Goal: Use online tool/utility: Use online tool/utility

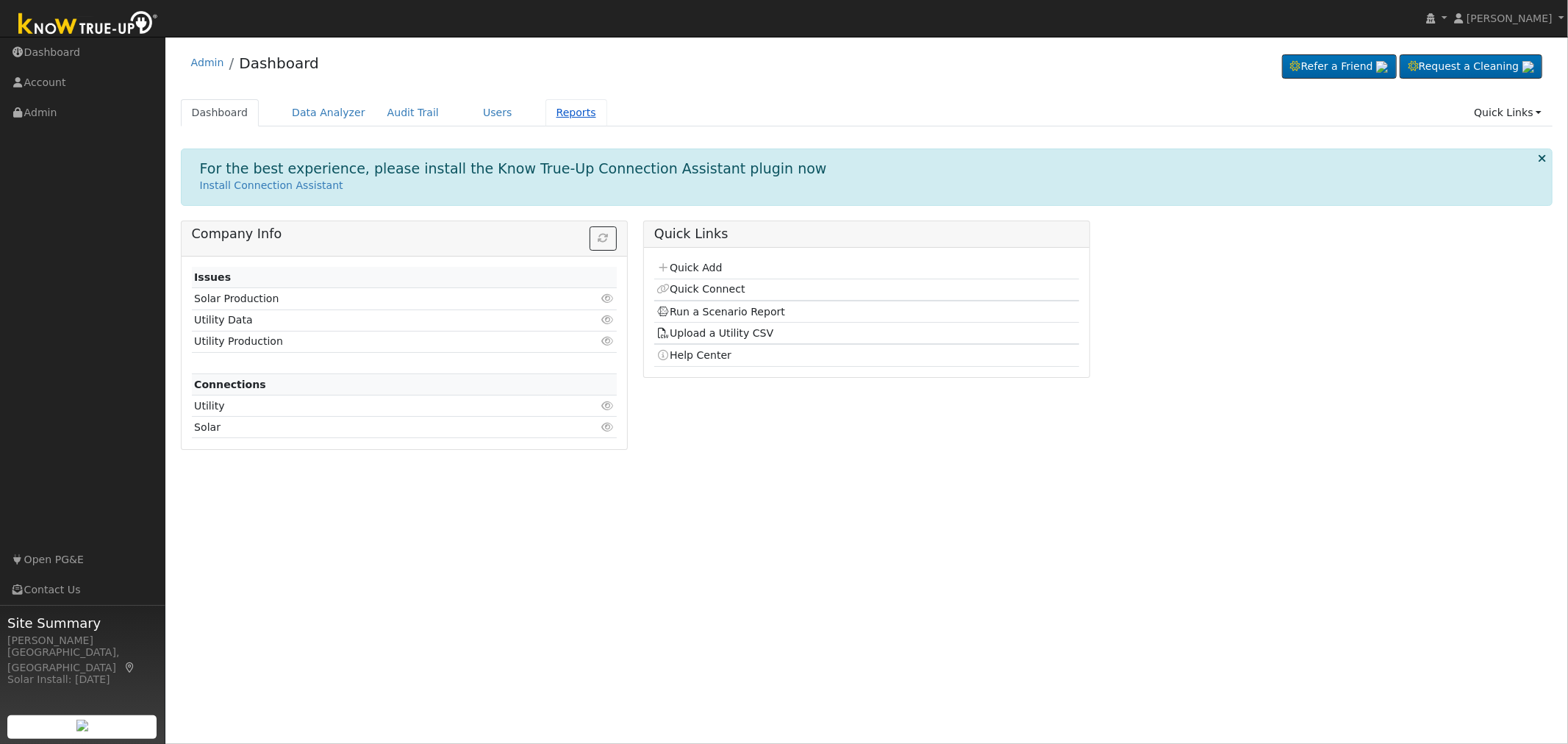
click at [547, 114] on link "Reports" at bounding box center [576, 113] width 61 height 28
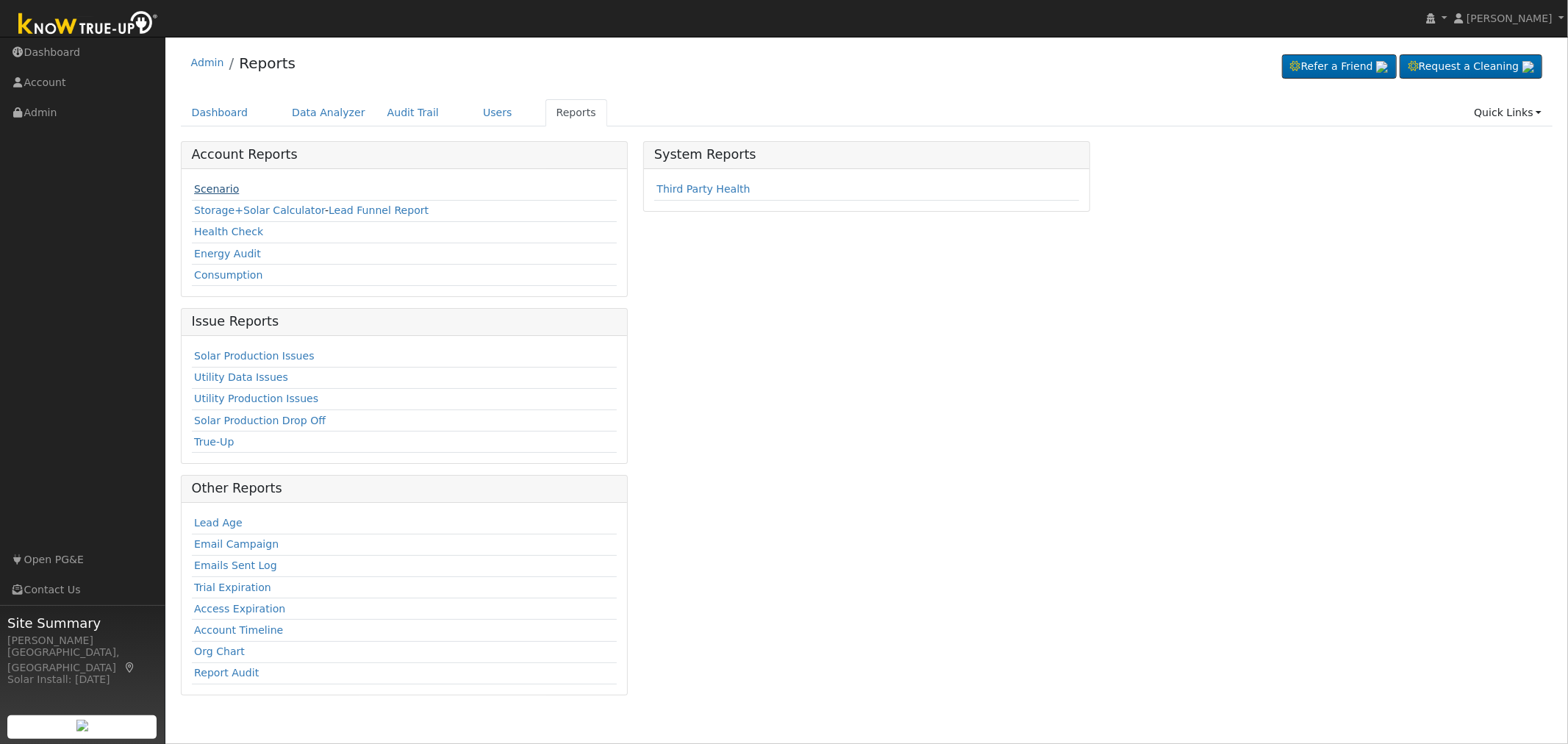
click at [201, 191] on link "Scenario" at bounding box center [216, 189] width 44 height 12
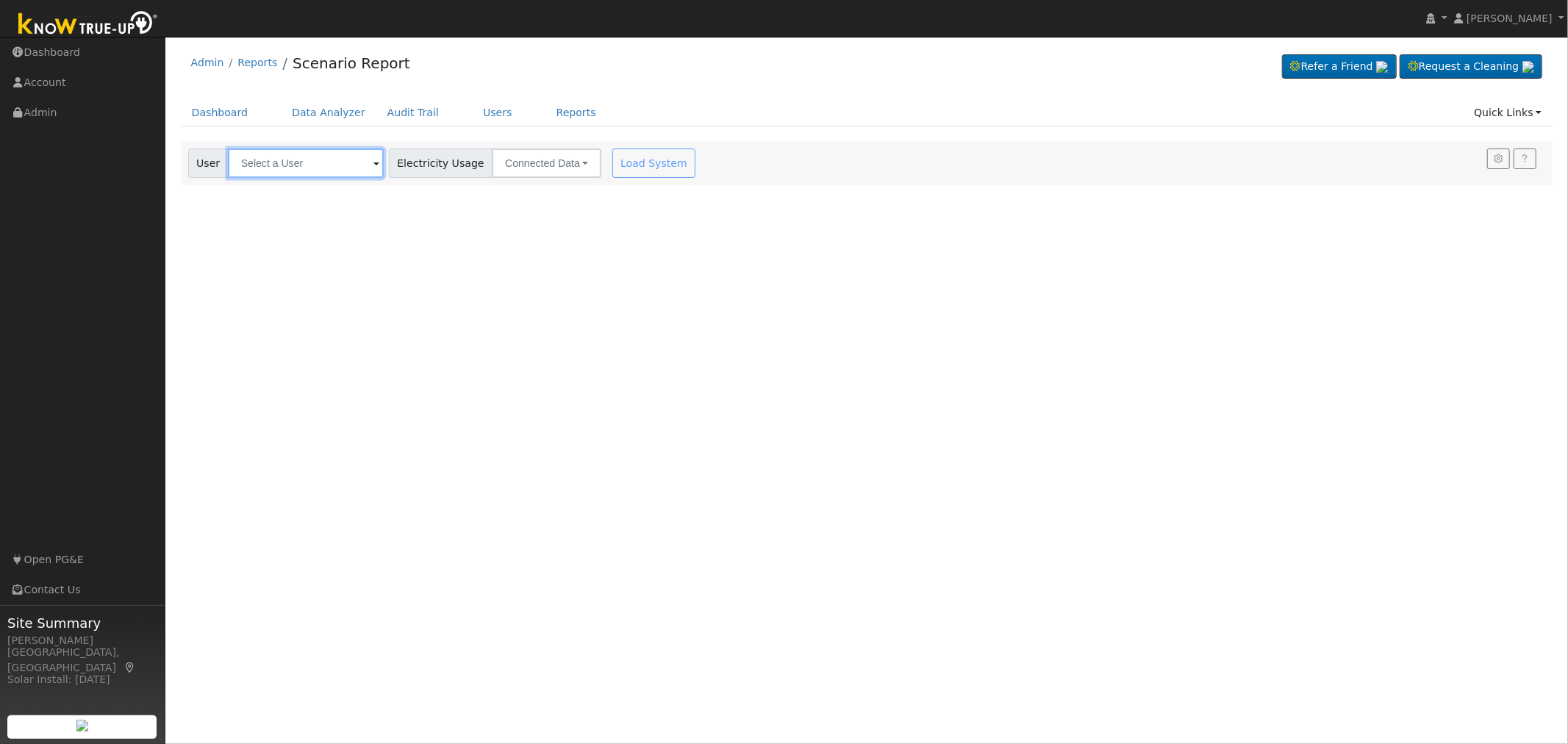
click at [307, 163] on input "text" at bounding box center [305, 163] width 156 height 29
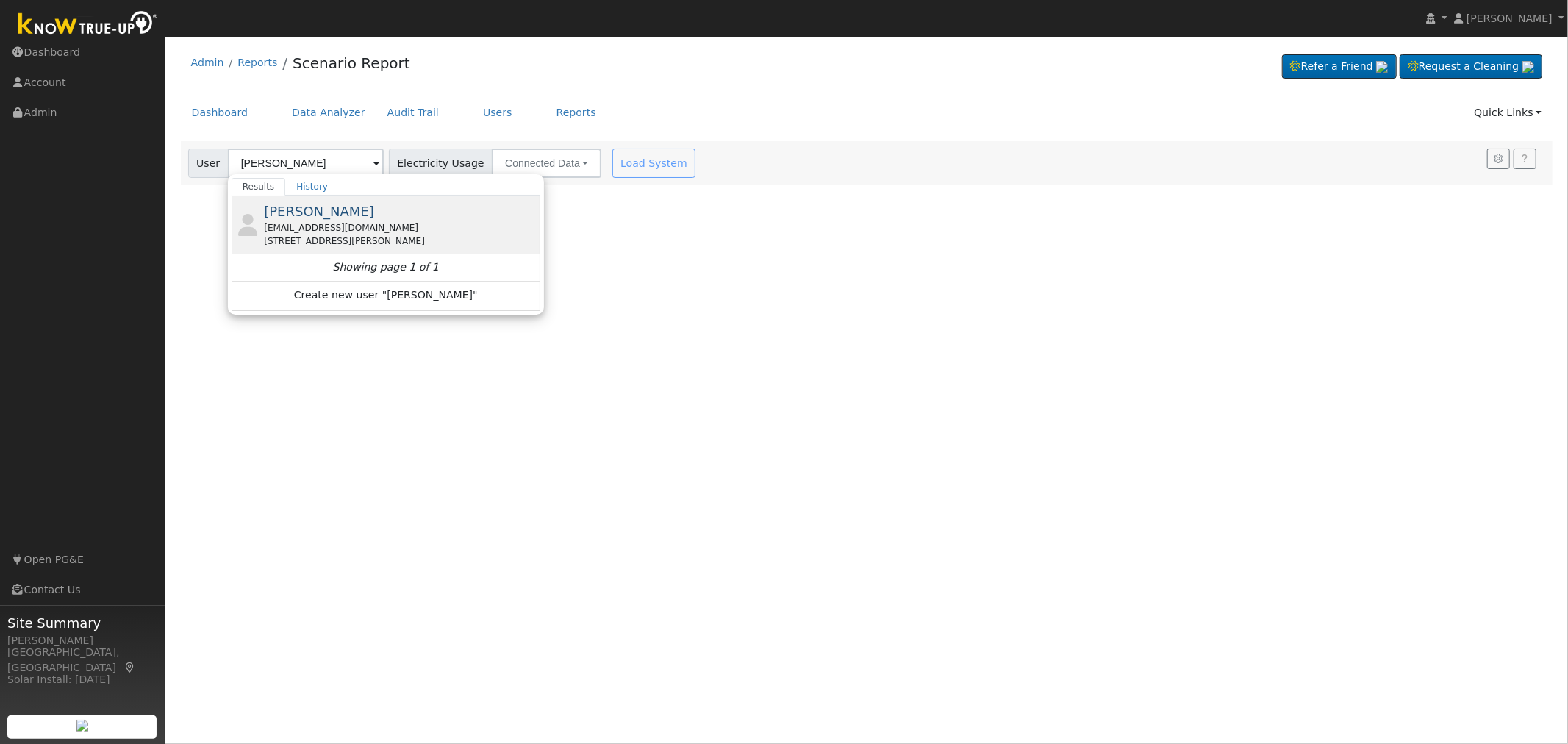
click at [335, 226] on div "[EMAIL_ADDRESS][DOMAIN_NAME]" at bounding box center [400, 228] width 272 height 13
type input "[PERSON_NAME]"
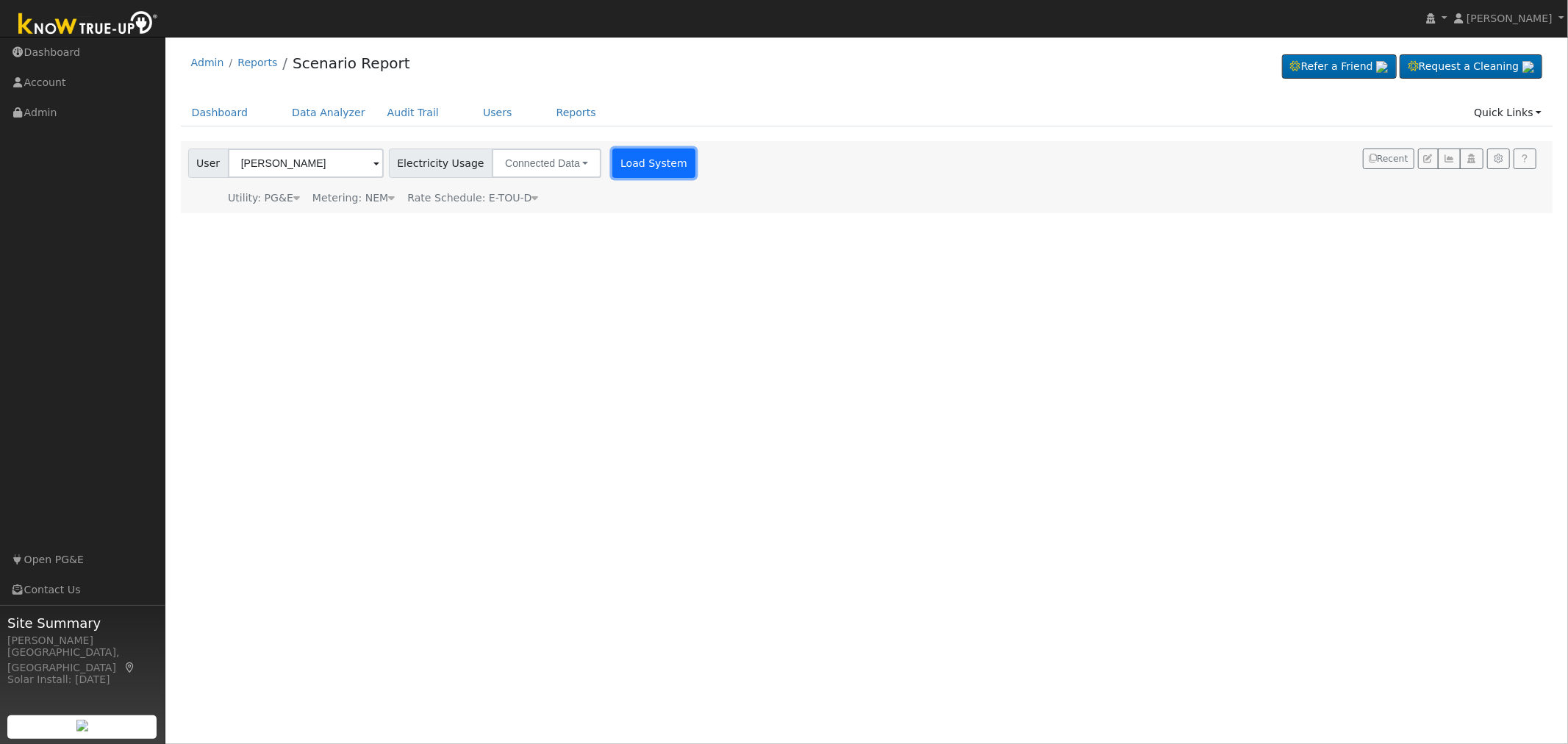
click at [635, 167] on button "Load System" at bounding box center [654, 163] width 84 height 29
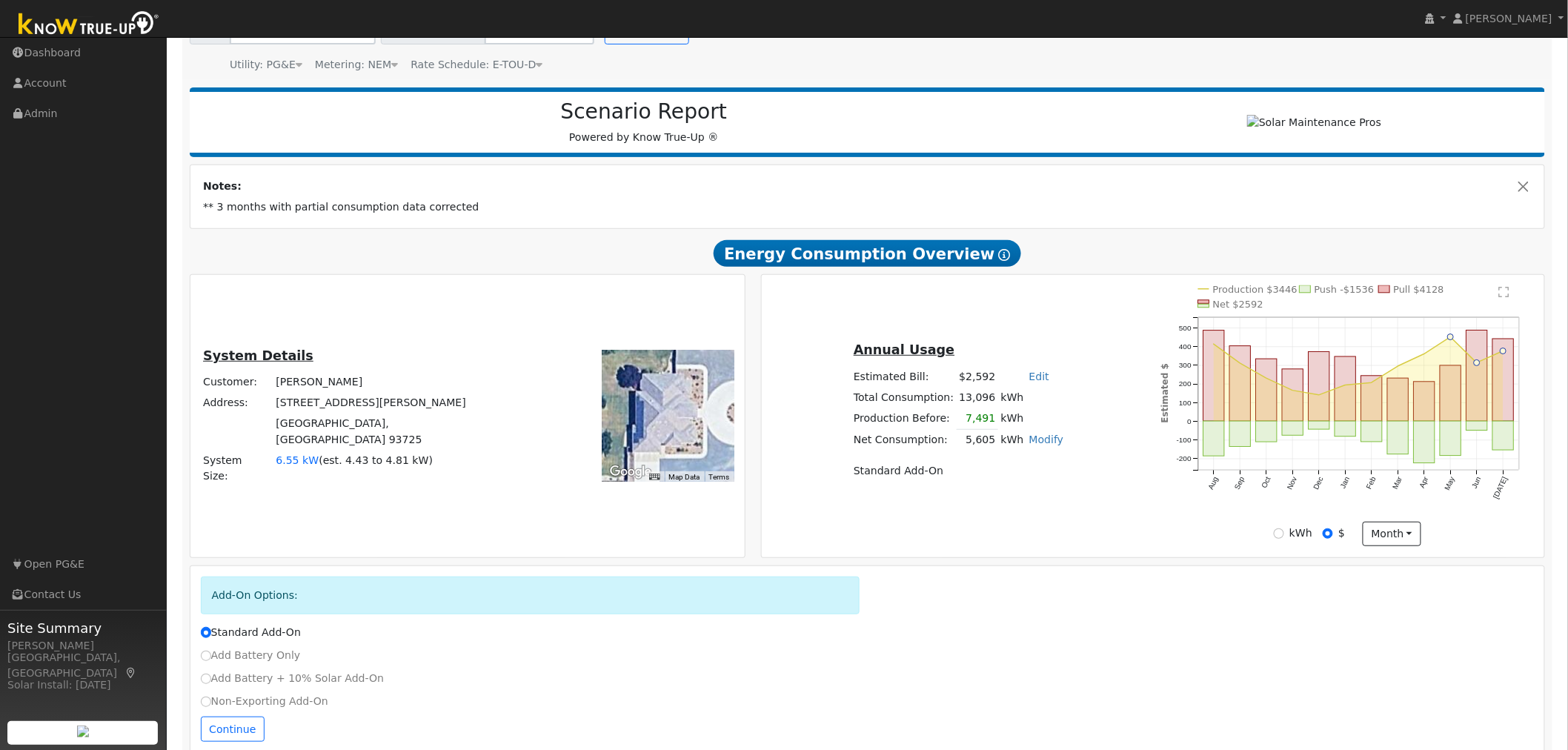
scroll to position [166, 0]
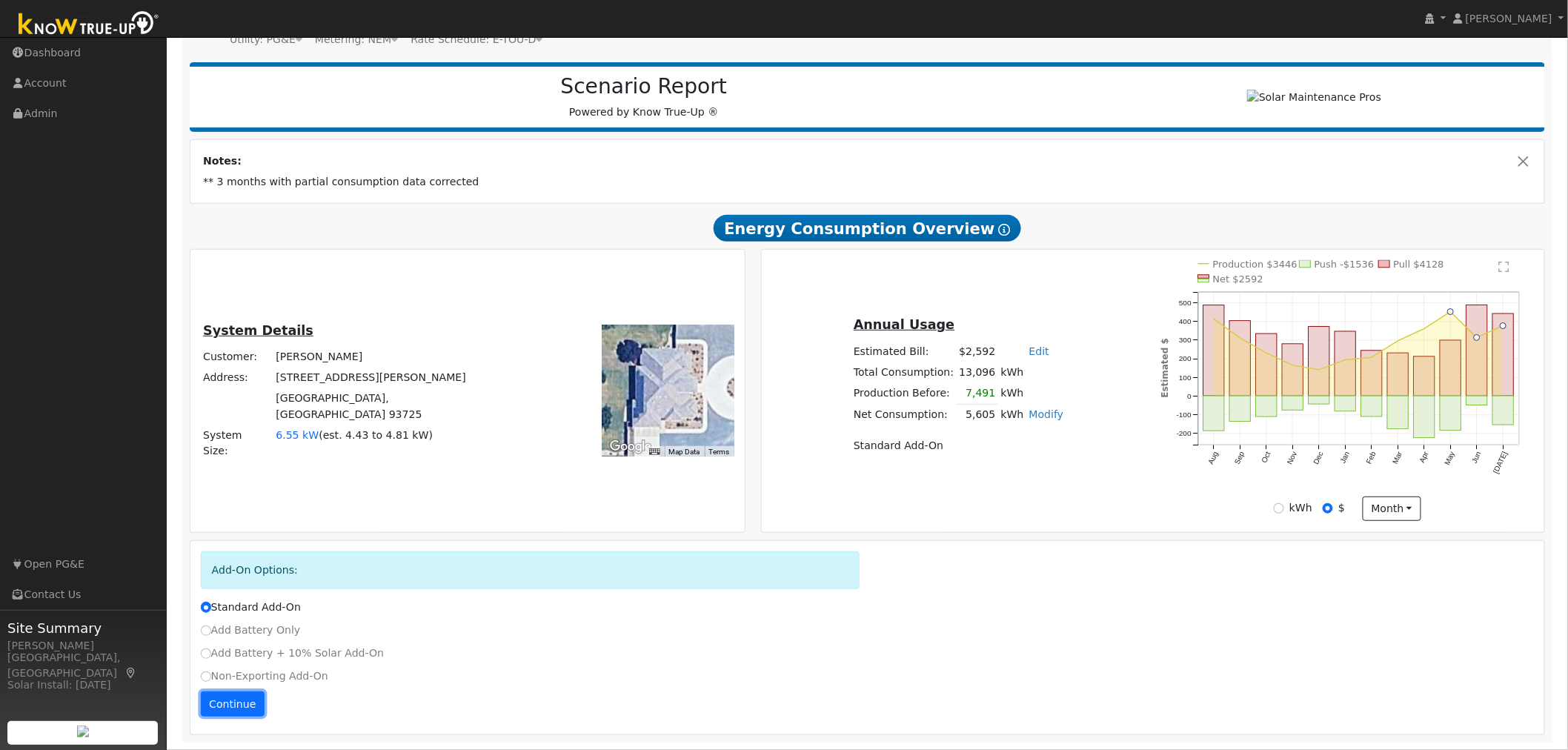
click at [224, 707] on button "Continue" at bounding box center [232, 704] width 64 height 25
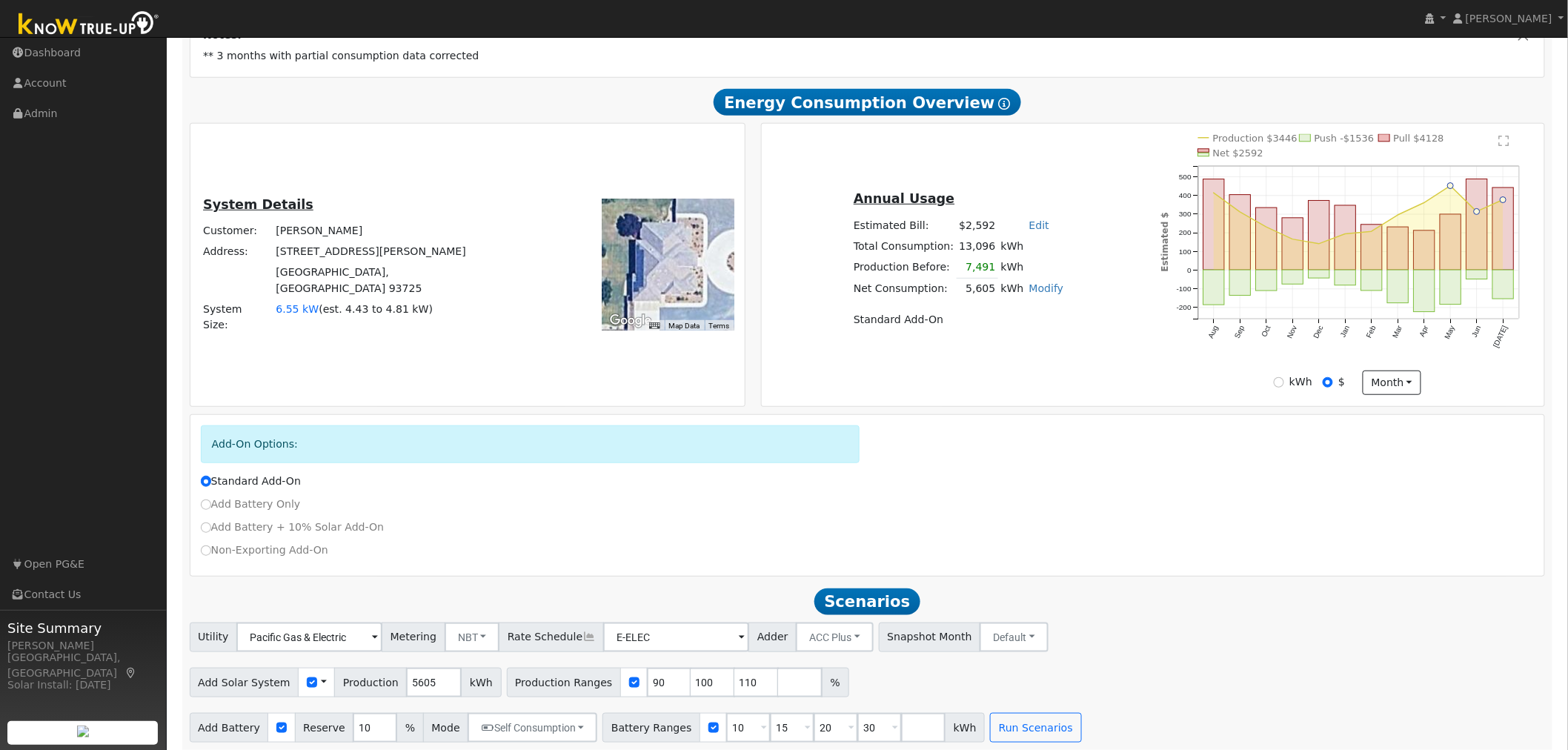
scroll to position [301, 0]
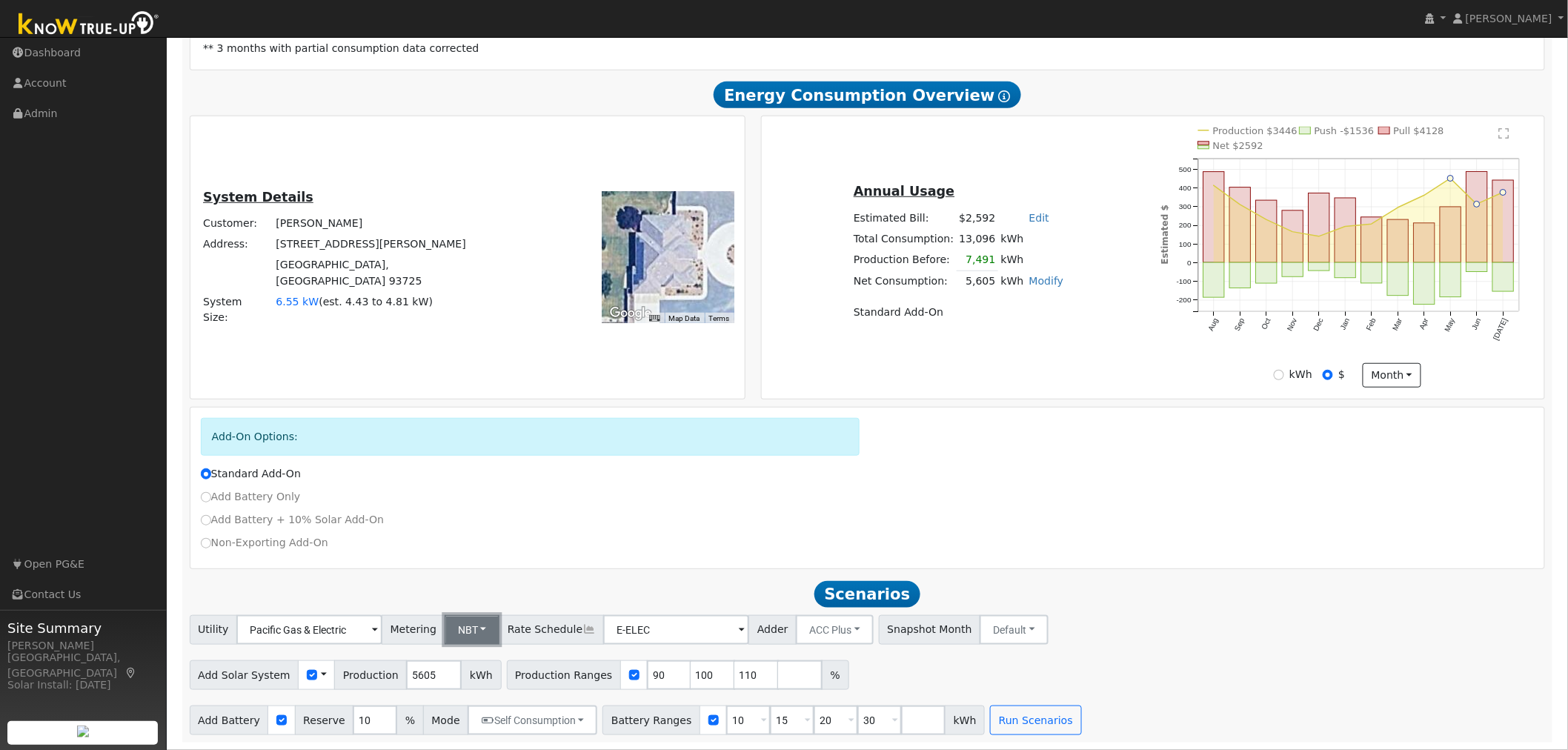
click at [461, 630] on button "NBT" at bounding box center [473, 630] width 56 height 30
click at [461, 662] on link "NEM" at bounding box center [482, 662] width 103 height 21
click at [382, 632] on input "E-ELEC" at bounding box center [309, 630] width 146 height 30
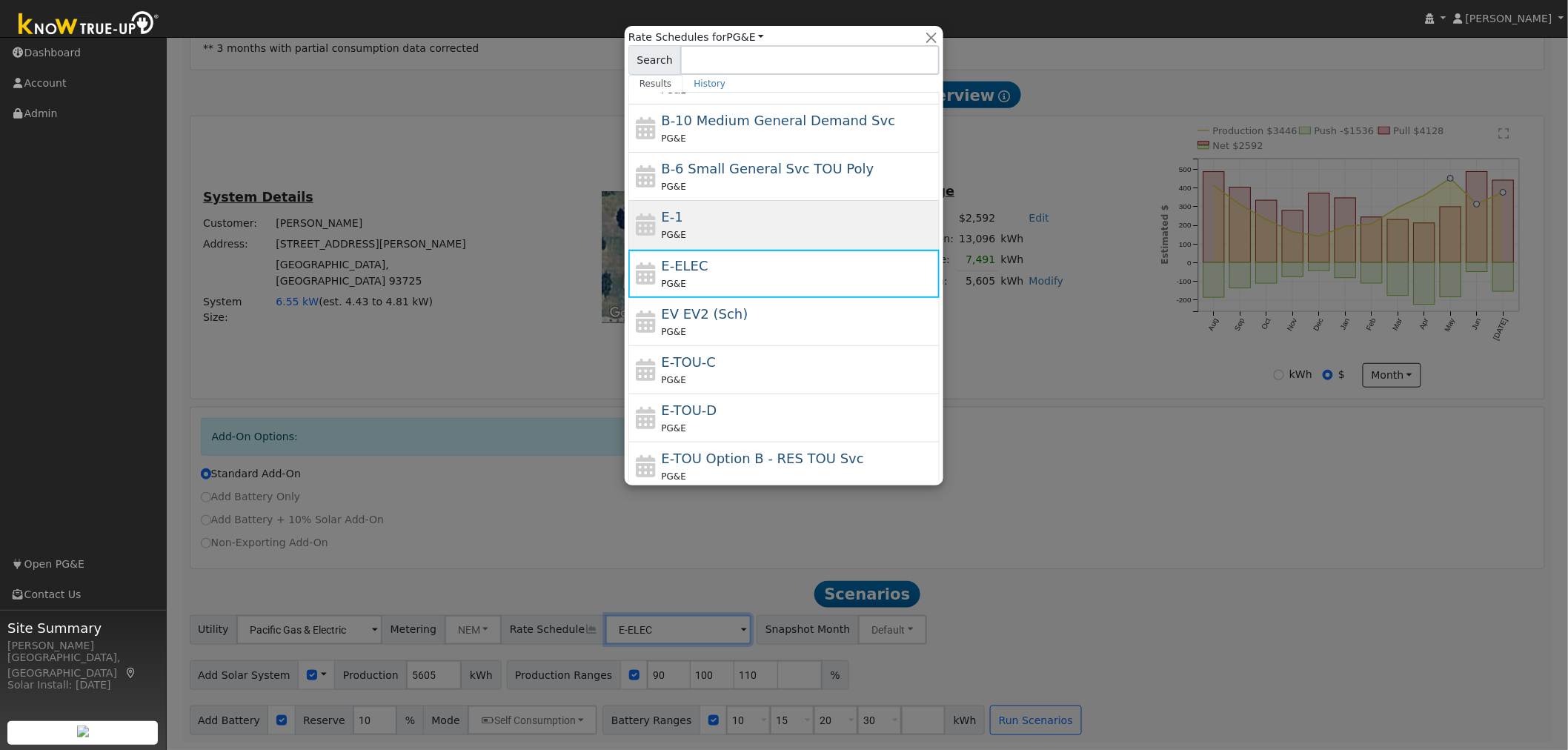
scroll to position [164, 0]
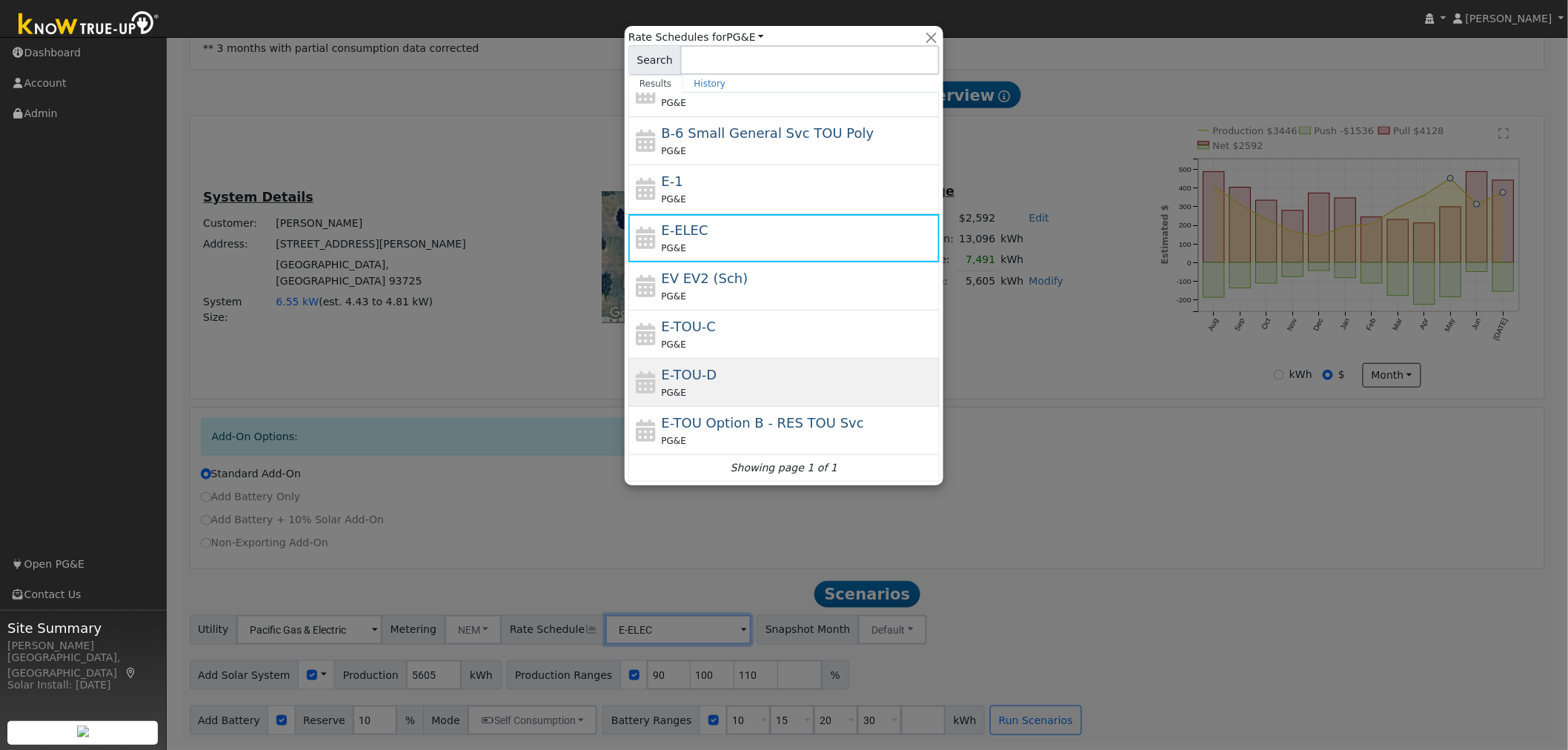
click at [693, 377] on span "E-TOU-D" at bounding box center [690, 374] width 56 height 15
type input "E-TOU-D"
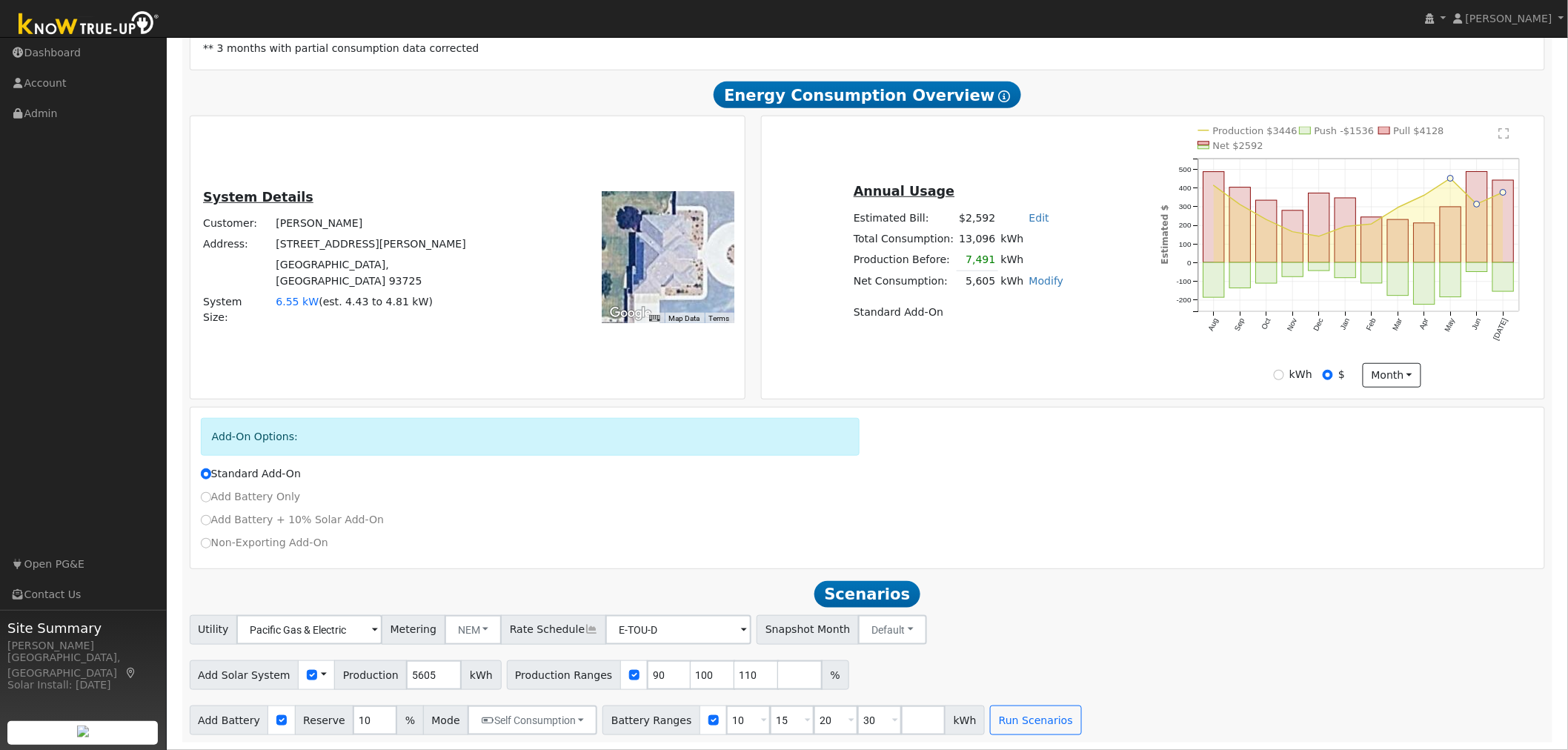
click at [1150, 527] on div "Add Battery + 10% Solar Add-On" at bounding box center [867, 519] width 1349 height 15
drag, startPoint x: 623, startPoint y: 536, endPoint x: 636, endPoint y: 560, distance: 27.3
click at [623, 536] on div "Non-Exporting Add-On" at bounding box center [867, 542] width 1349 height 15
click at [691, 676] on input "99" at bounding box center [713, 675] width 45 height 30
click at [691, 676] on input "99" at bounding box center [713, 675] width 45 height 30
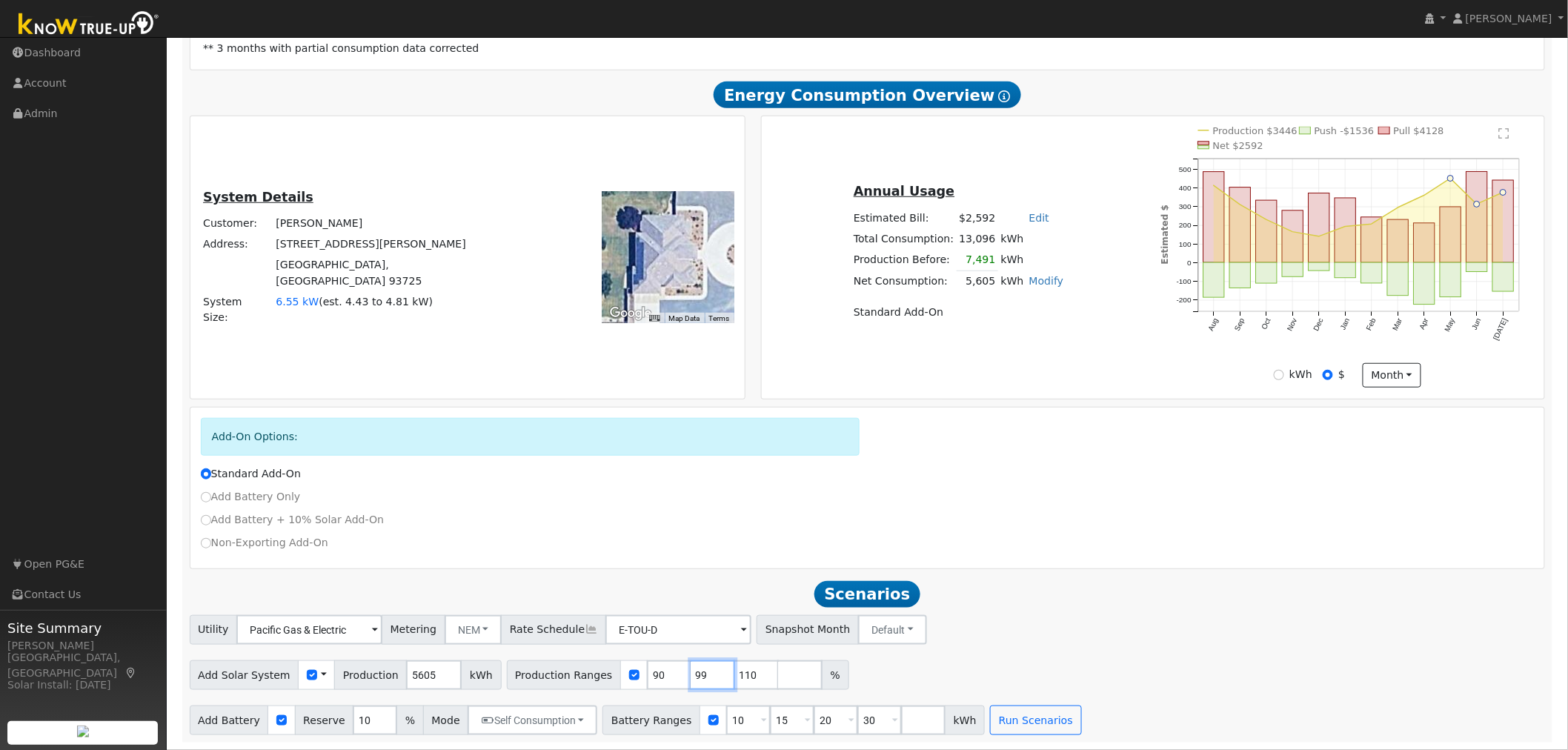
click at [691, 676] on input "99" at bounding box center [713, 675] width 45 height 30
type input "110"
click at [647, 676] on input "90" at bounding box center [669, 675] width 45 height 30
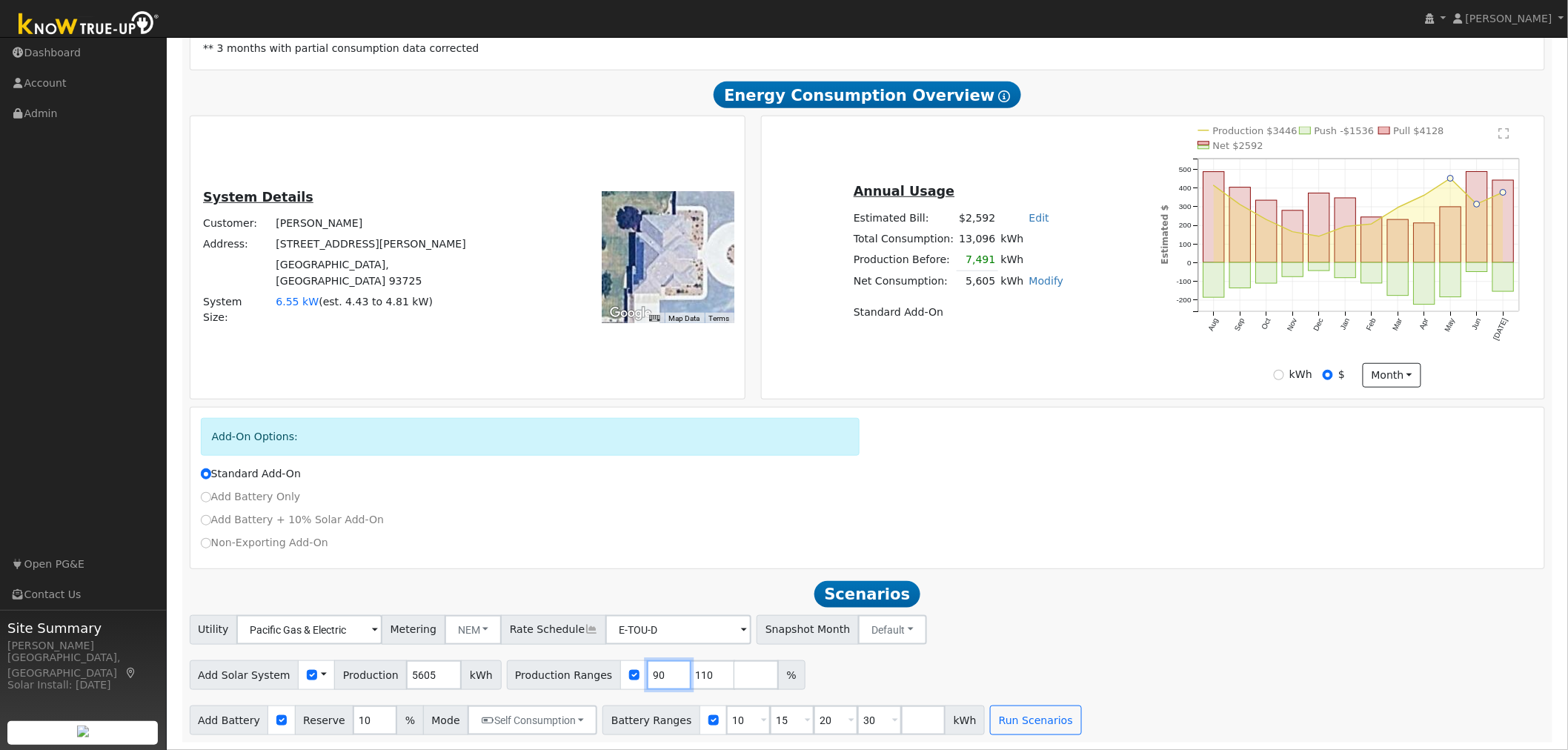
click at [647, 676] on input "90" at bounding box center [669, 675] width 45 height 30
type input "110"
click at [1034, 282] on link "Modify" at bounding box center [1046, 280] width 35 height 12
click at [961, 307] on link "Add Consumption" at bounding box center [962, 304] width 180 height 21
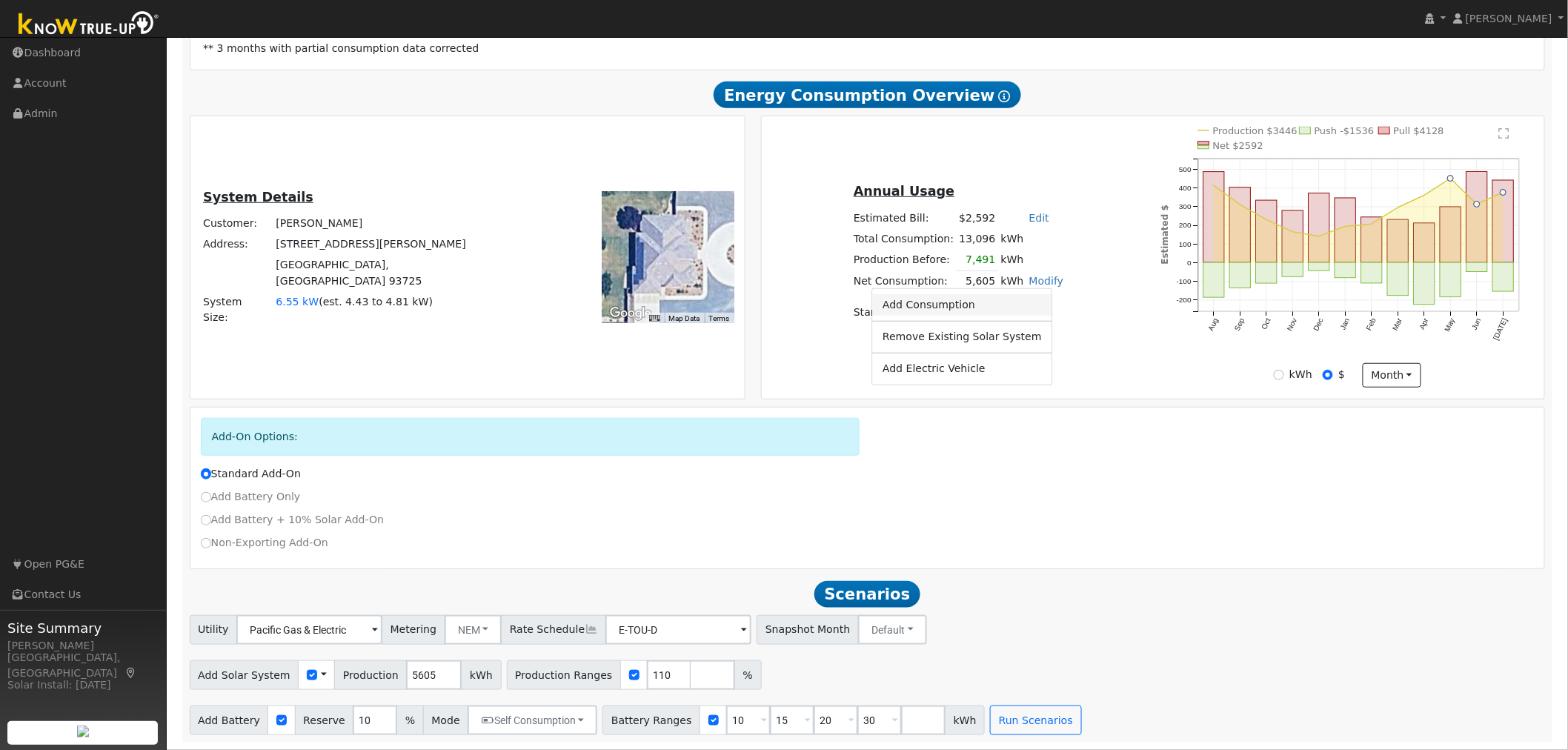
type input "5605"
type input "1"
type input "5606"
type input "15"
type input "5620"
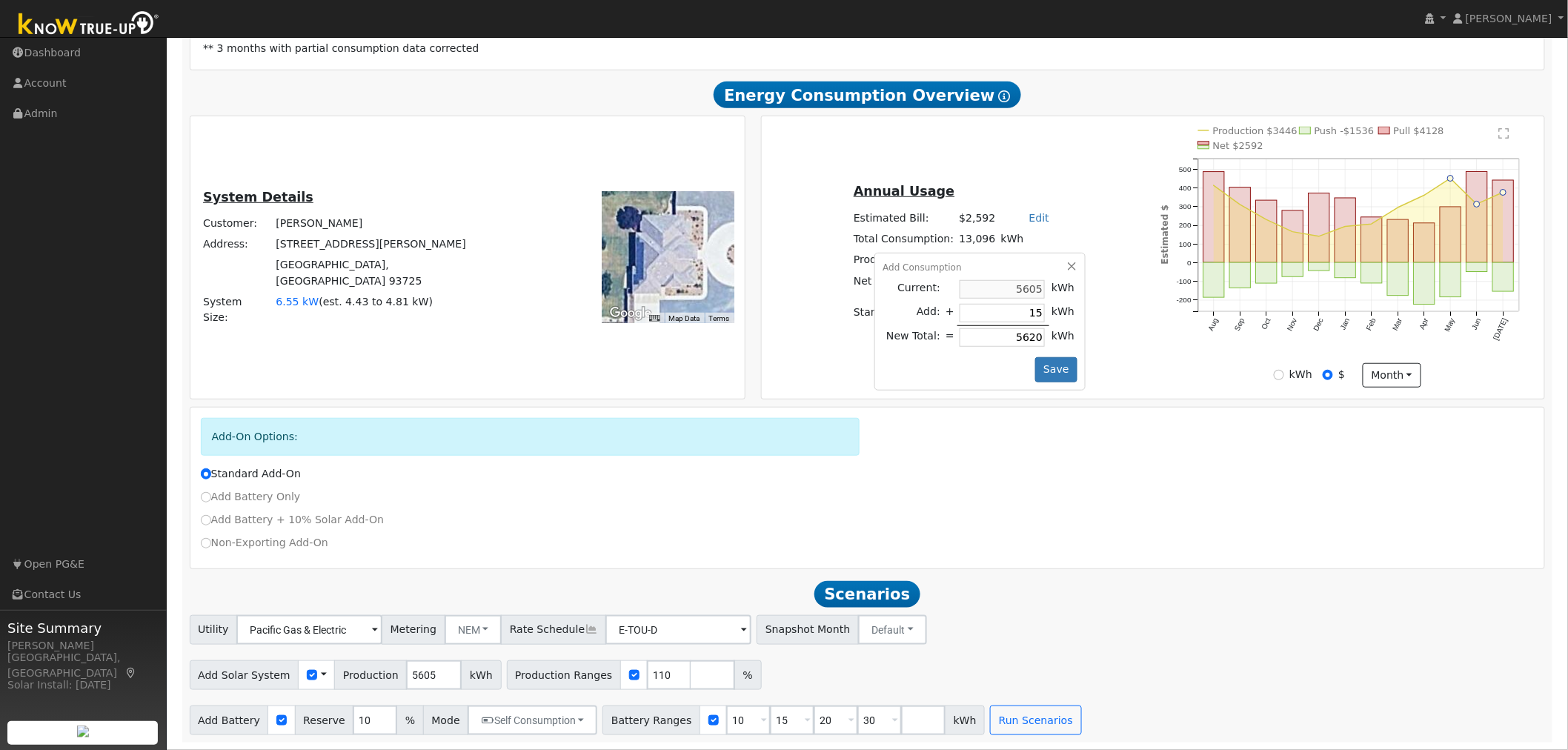
type input "158"
type input "5763"
type input "158"
click at [1043, 369] on button "Save" at bounding box center [1057, 370] width 43 height 25
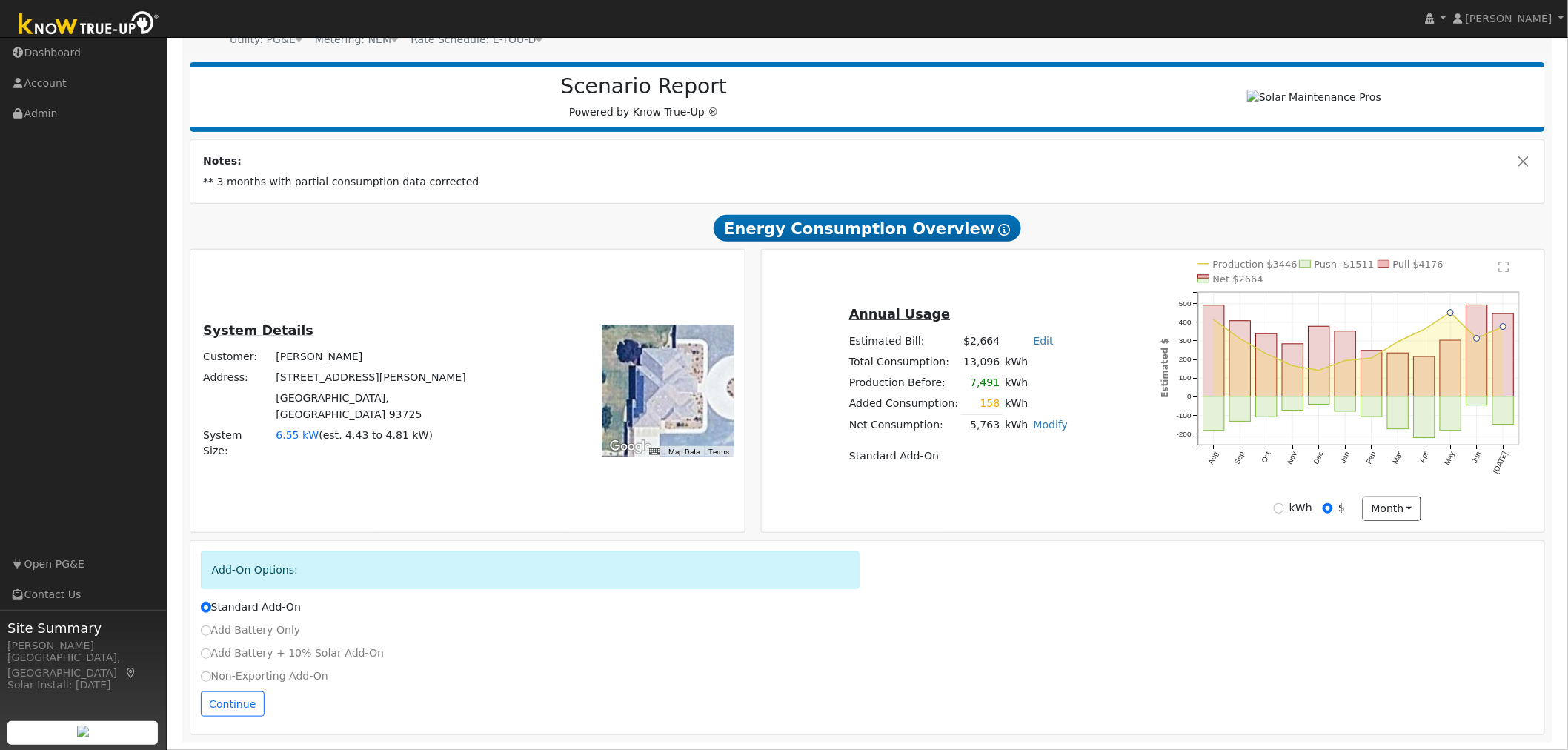
scroll to position [166, 0]
click at [248, 700] on button "Continue" at bounding box center [232, 704] width 64 height 25
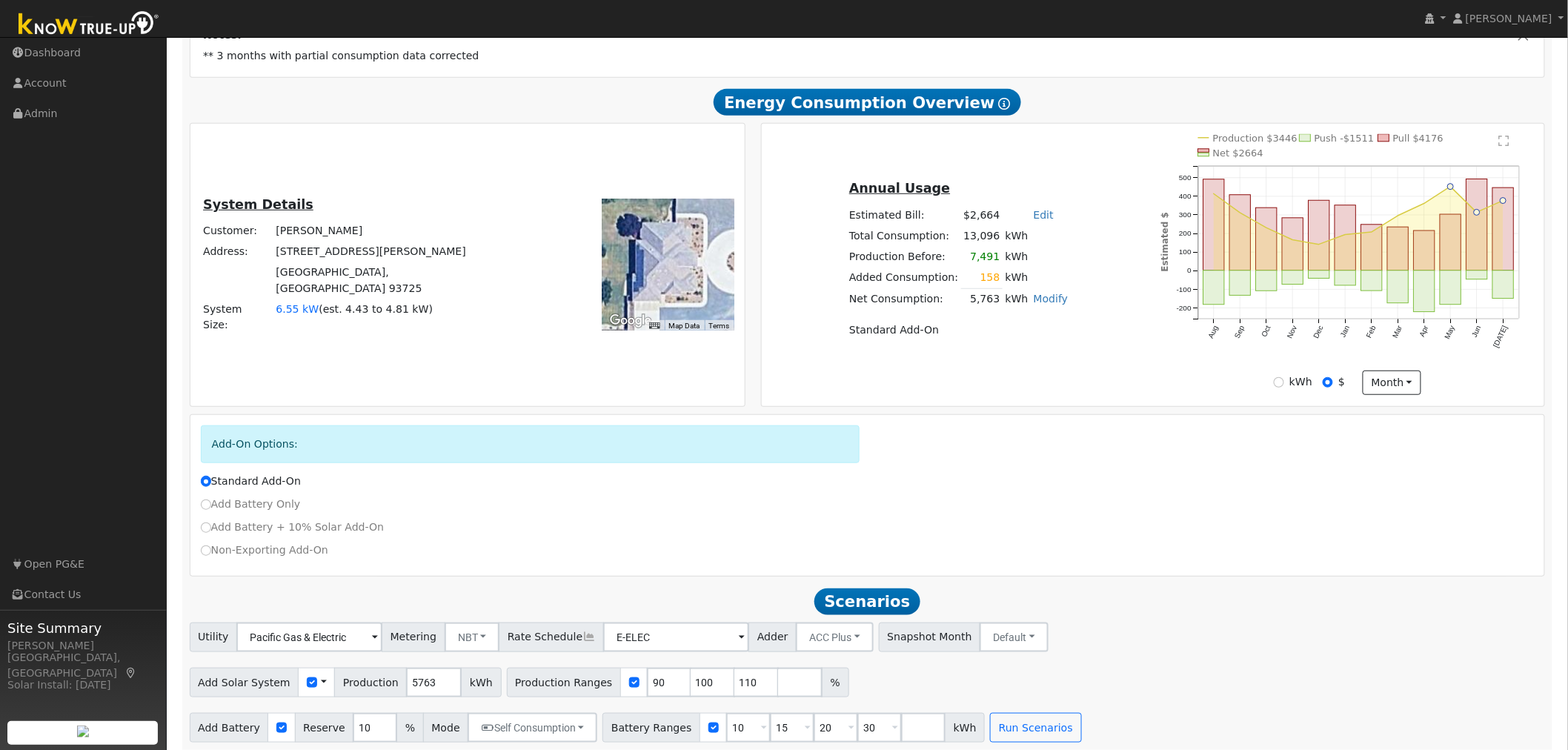
scroll to position [301, 0]
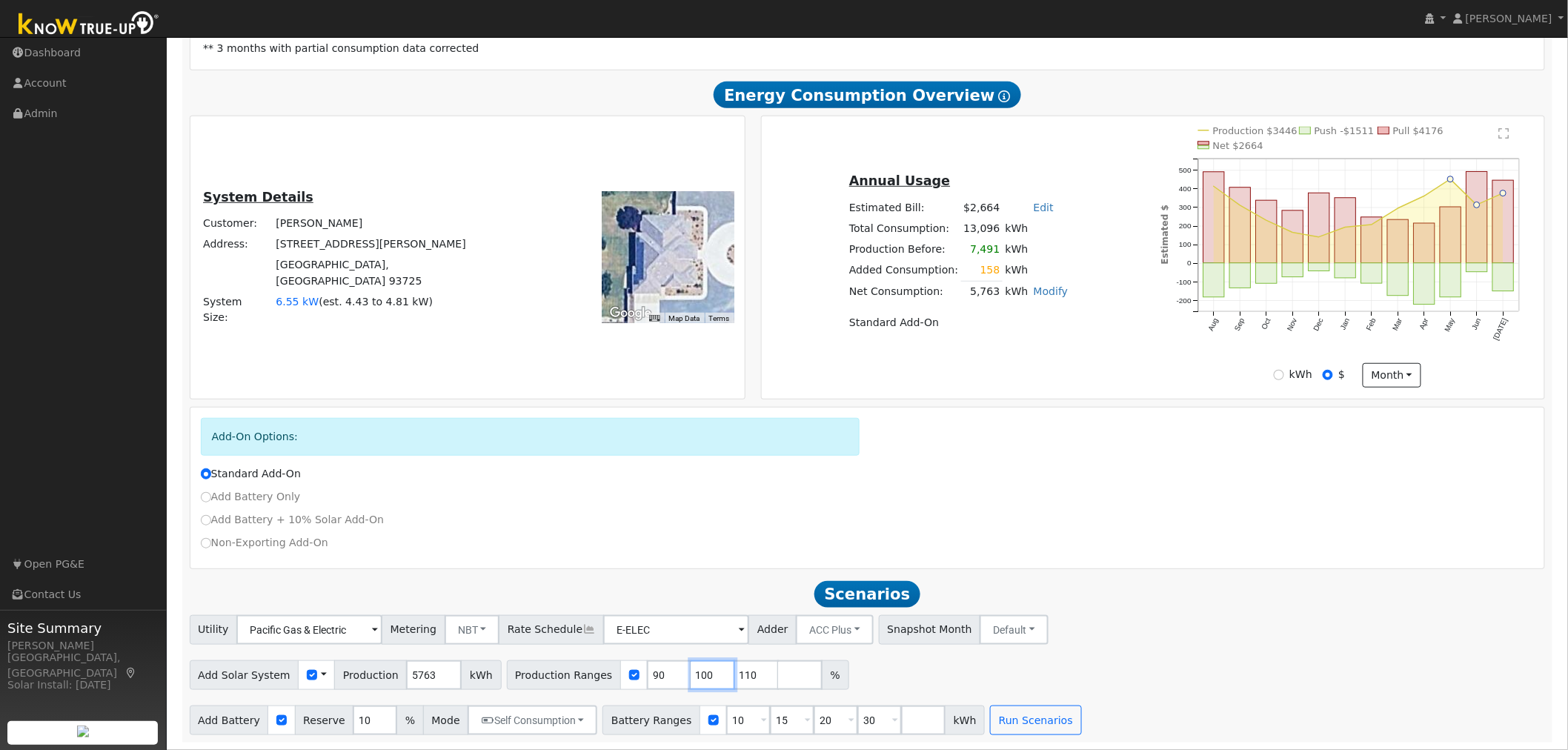
click at [691, 670] on input "100" at bounding box center [713, 675] width 45 height 30
type input "110"
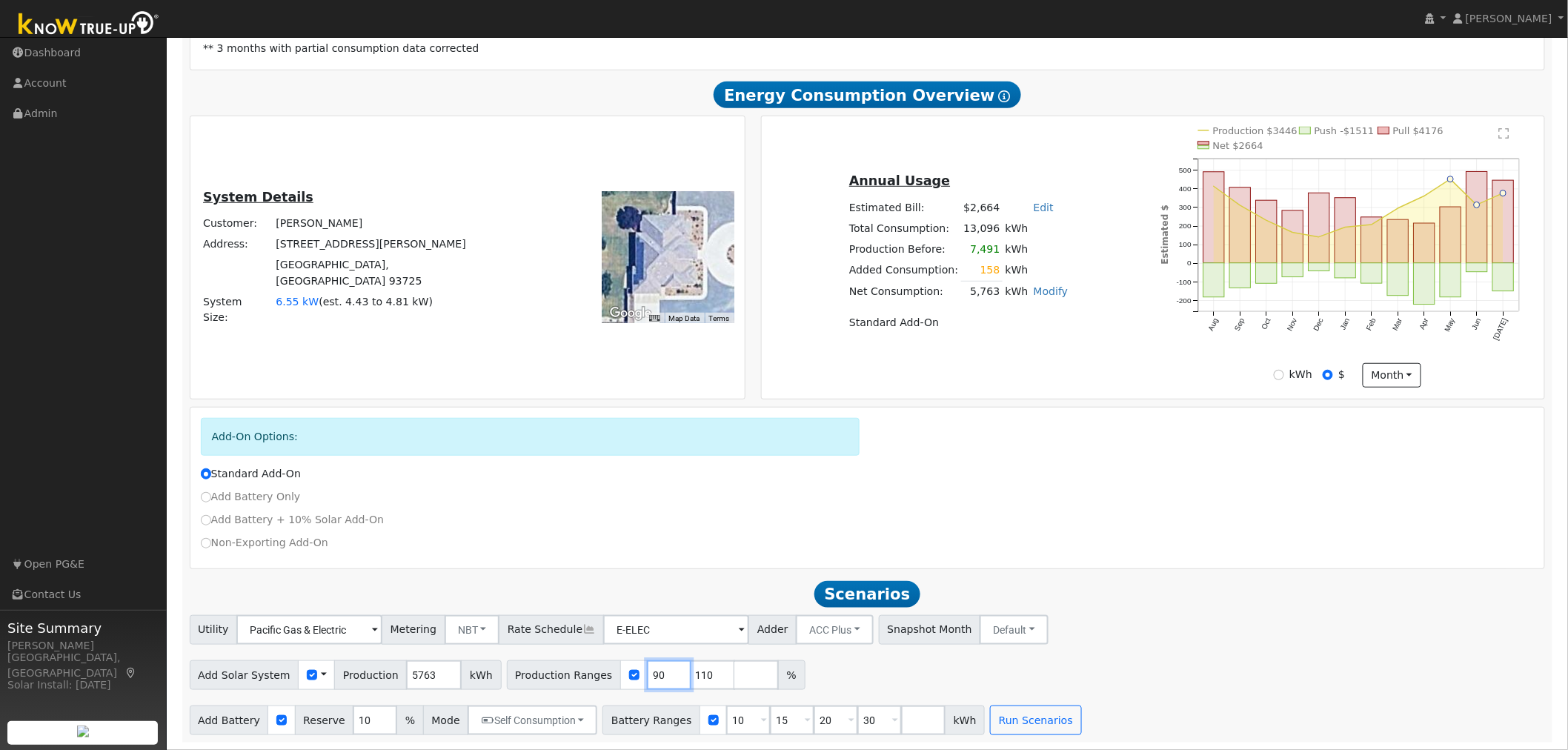
click at [647, 676] on input "90" at bounding box center [669, 675] width 45 height 30
type input "110"
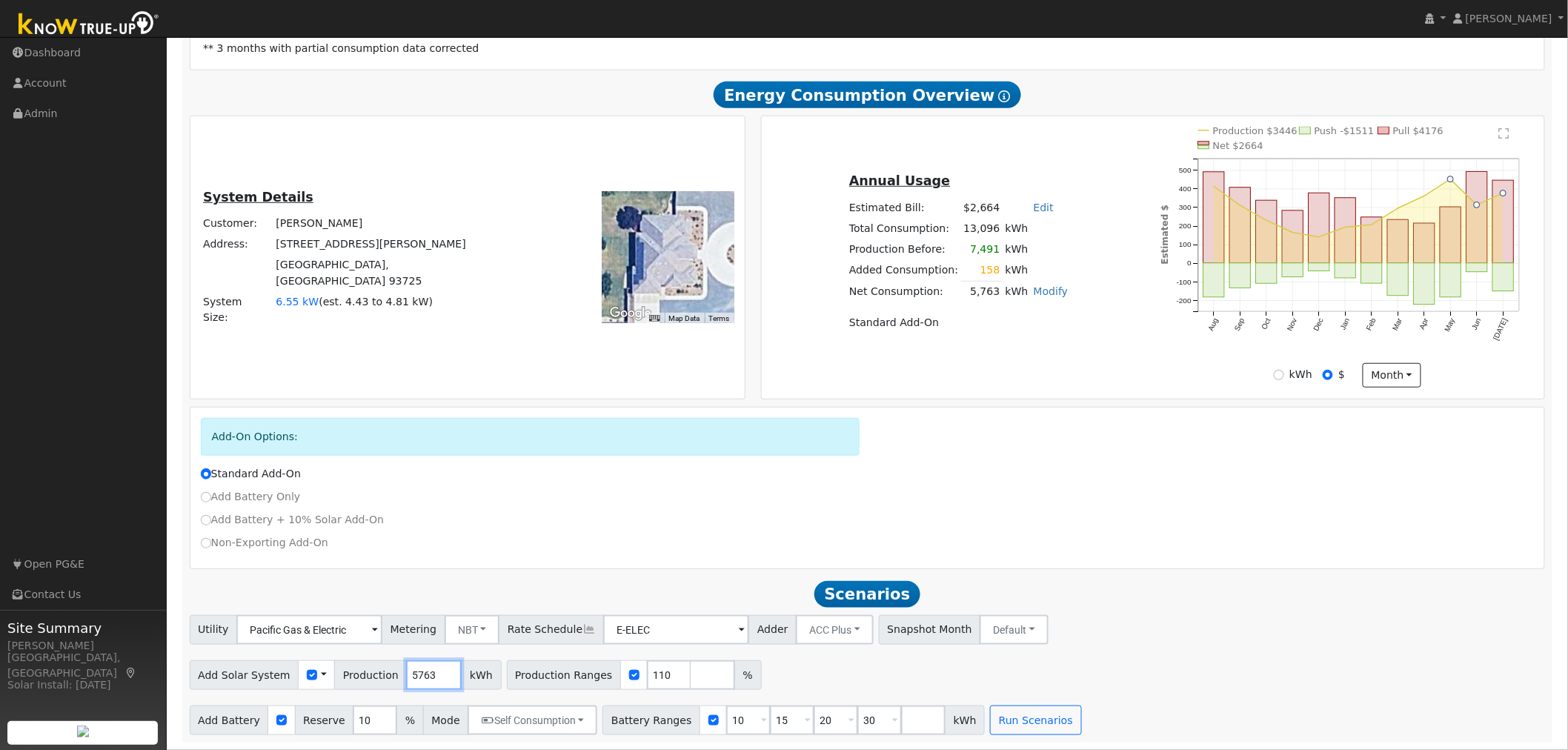
click at [419, 672] on input "5763" at bounding box center [434, 675] width 56 height 30
click at [409, 679] on input "6" at bounding box center [434, 675] width 56 height 30
type input "6300"
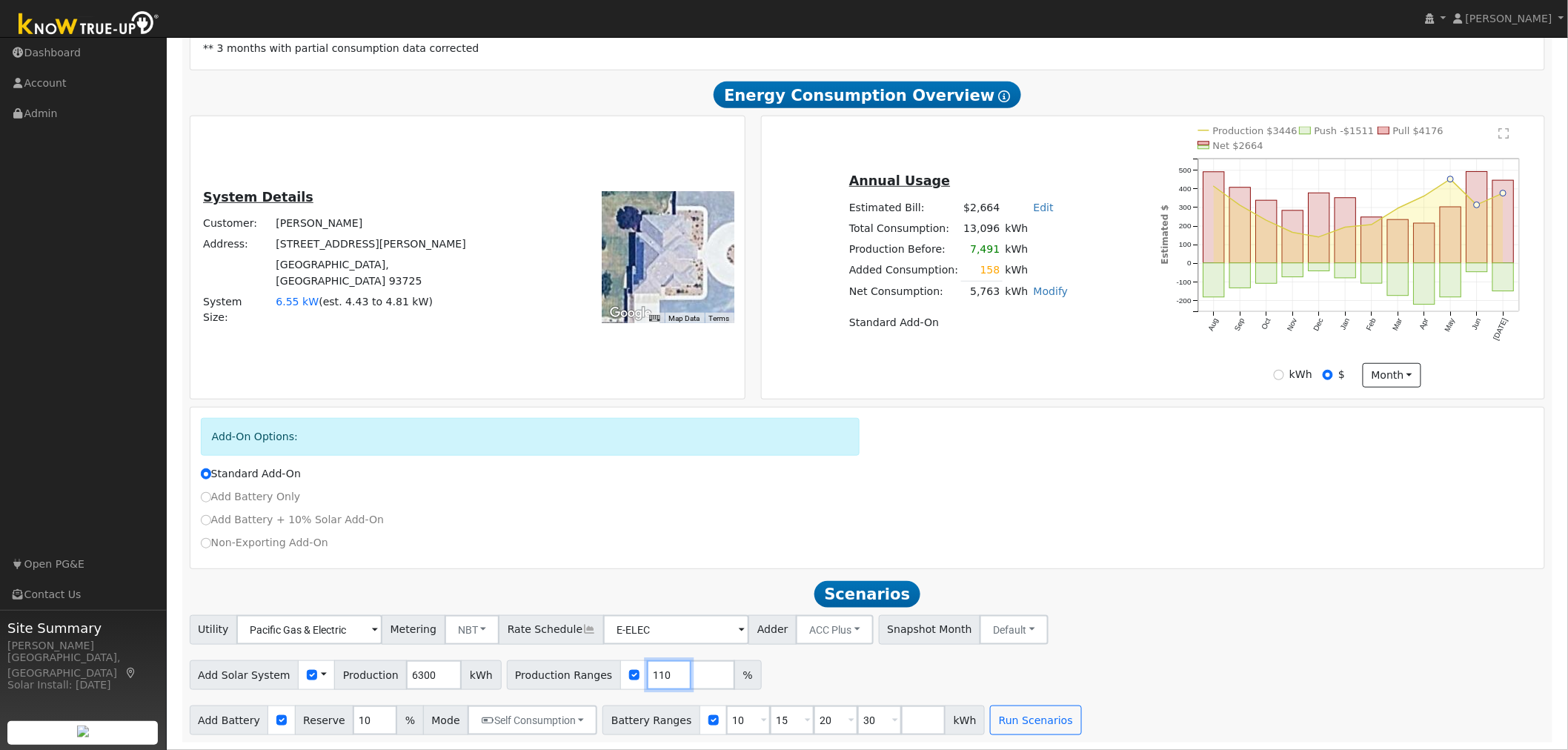
click at [647, 671] on input "110" at bounding box center [669, 675] width 45 height 30
type input "100"
click at [789, 670] on div "Add Solar System Use CSV Data Production 6300 kWh Production Ranges 100 %" at bounding box center [867, 672] width 1362 height 35
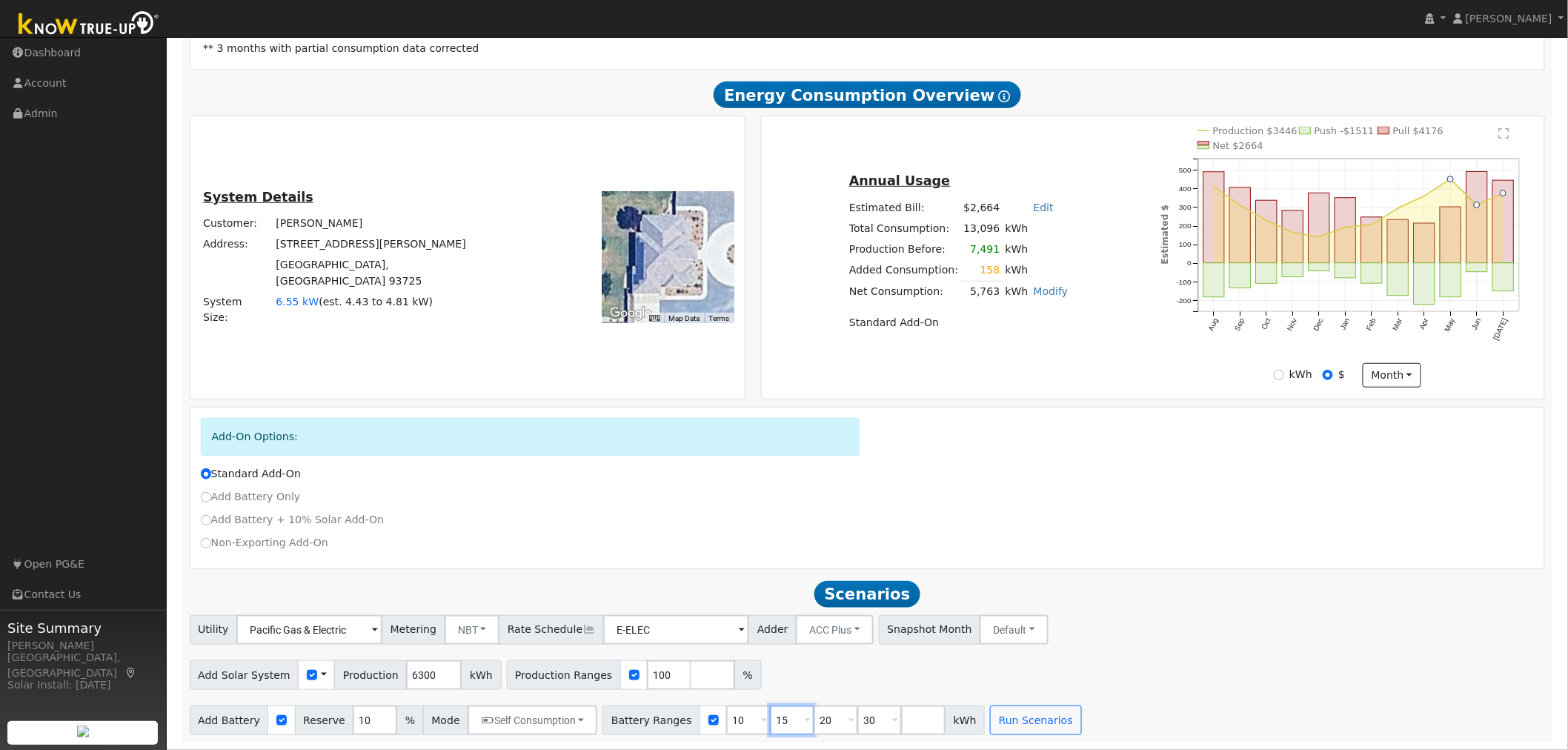
click at [770, 720] on input "15" at bounding box center [792, 719] width 45 height 30
type input "20"
type input "30"
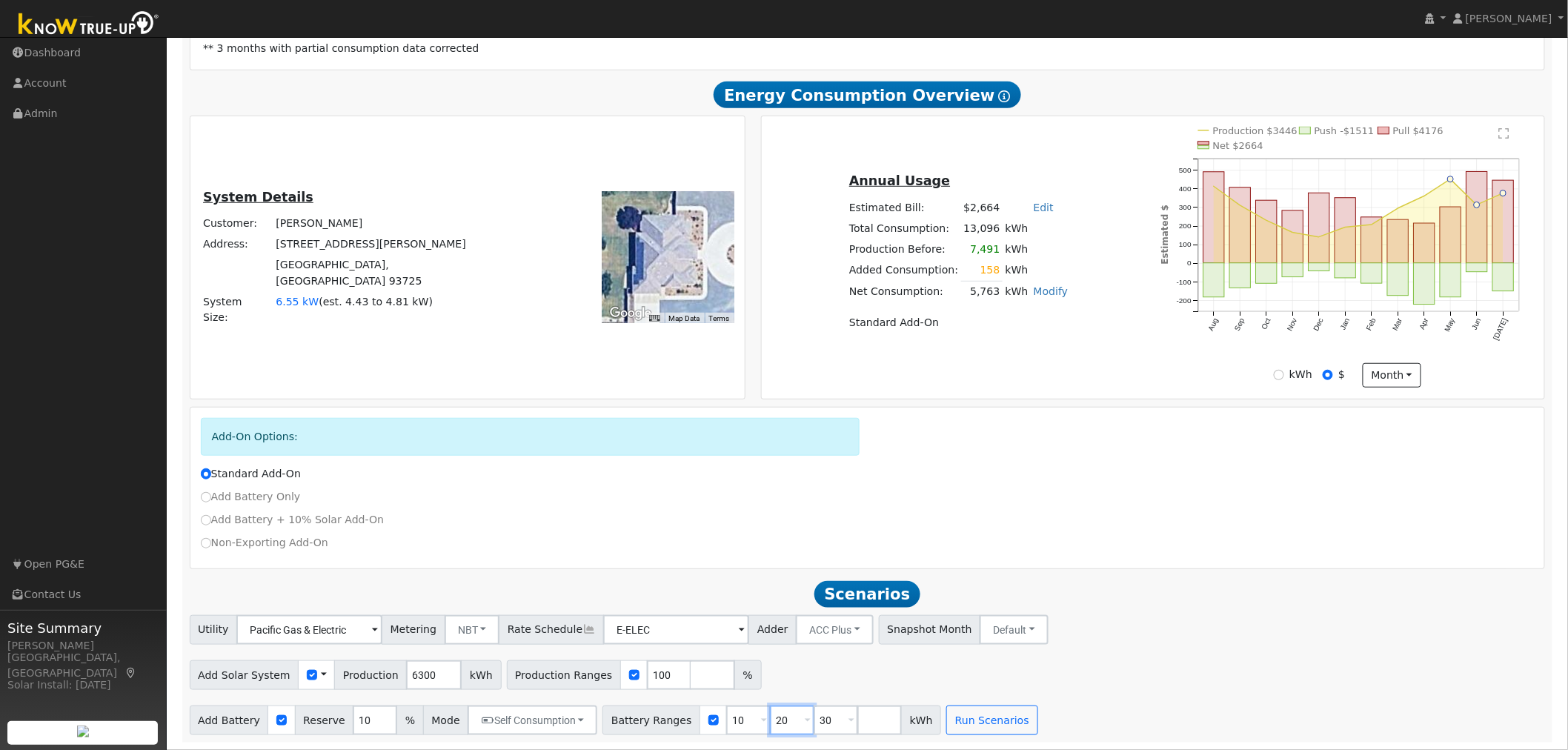
click at [770, 721] on input "20" at bounding box center [792, 719] width 45 height 30
type input "30"
click at [770, 721] on input "30" at bounding box center [792, 719] width 45 height 30
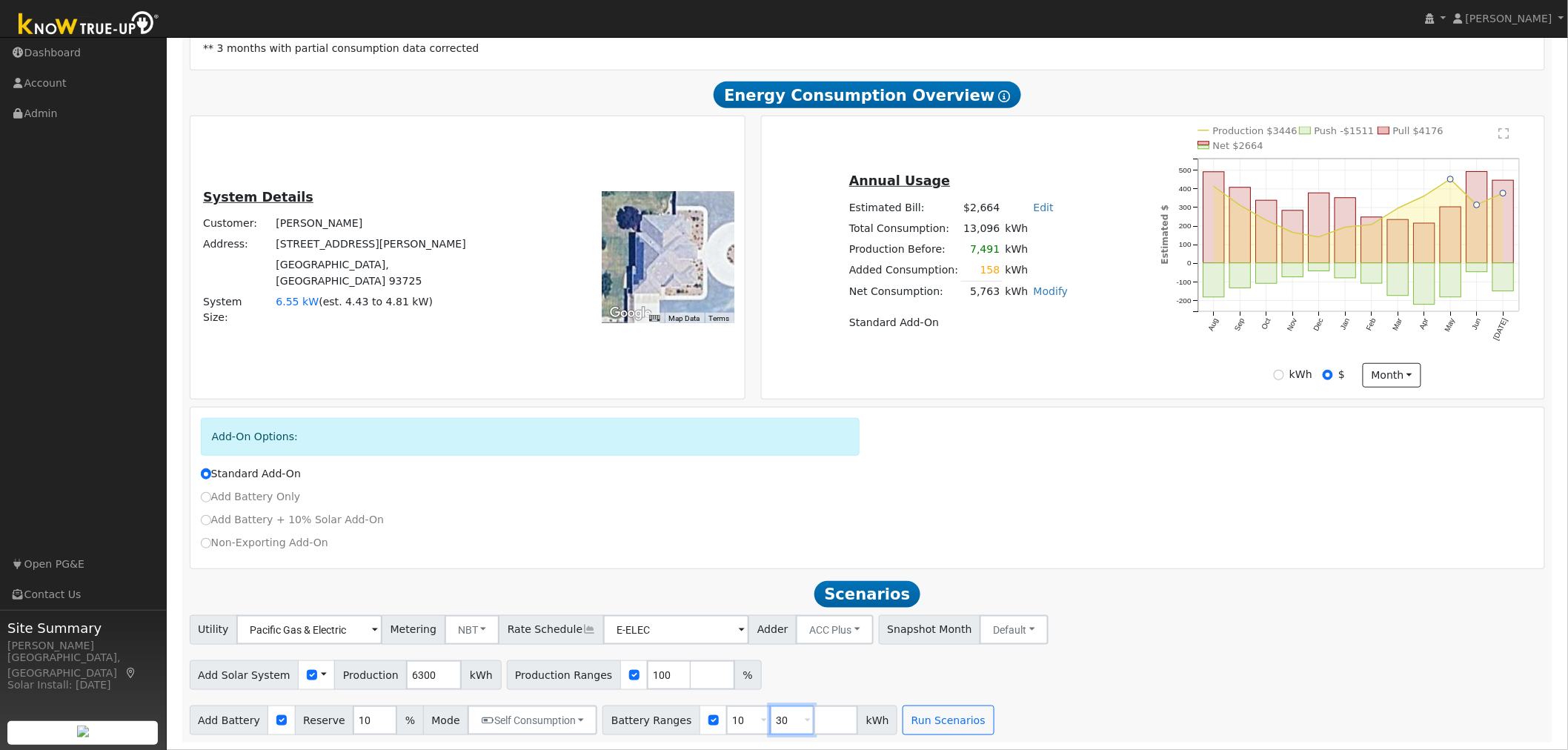
click at [770, 721] on input "30" at bounding box center [792, 719] width 45 height 30
type input "13.5"
click at [358, 722] on input "10" at bounding box center [375, 719] width 45 height 30
type input "1"
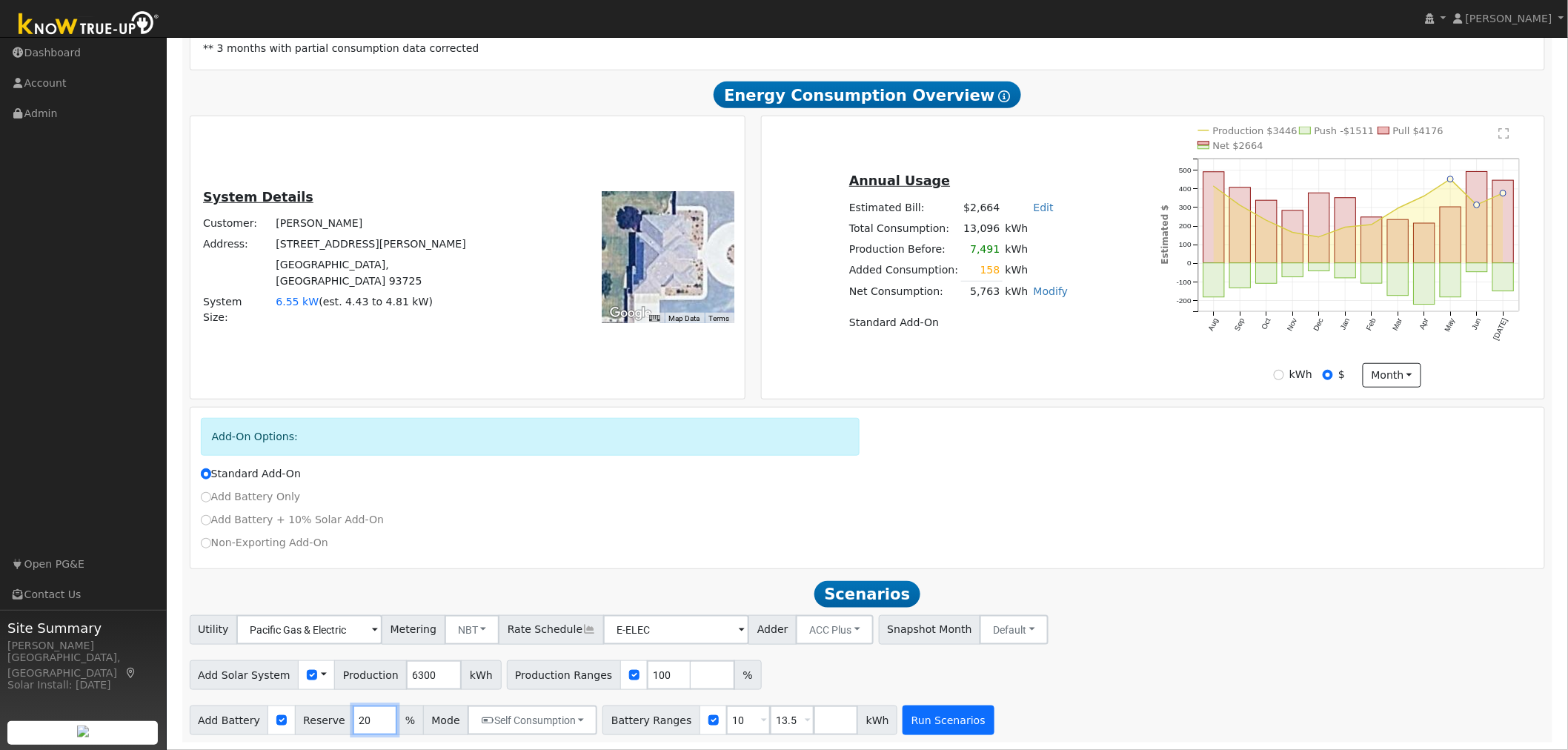
type input "20"
click at [911, 720] on button "Run Scenarios" at bounding box center [948, 719] width 91 height 30
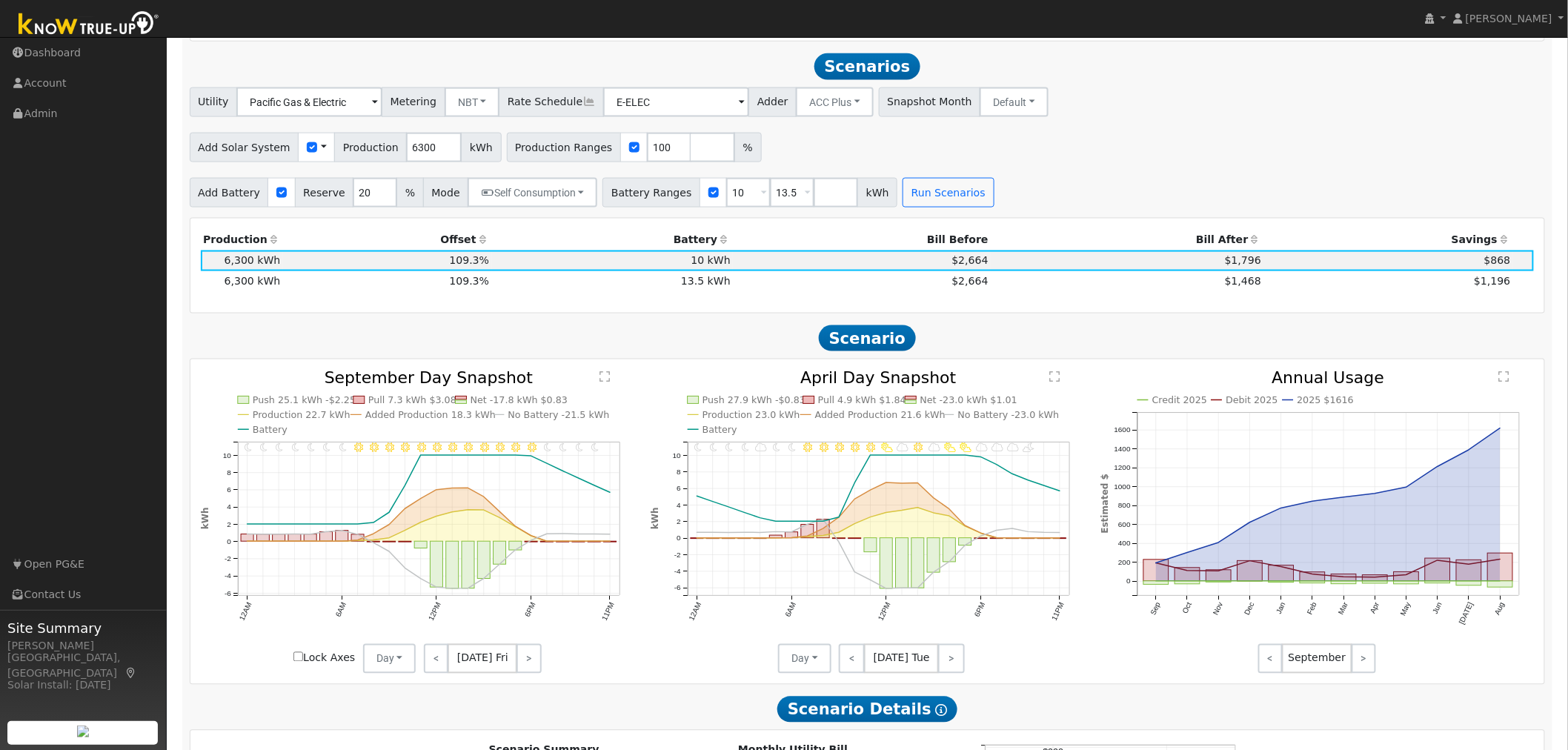
scroll to position [835, 0]
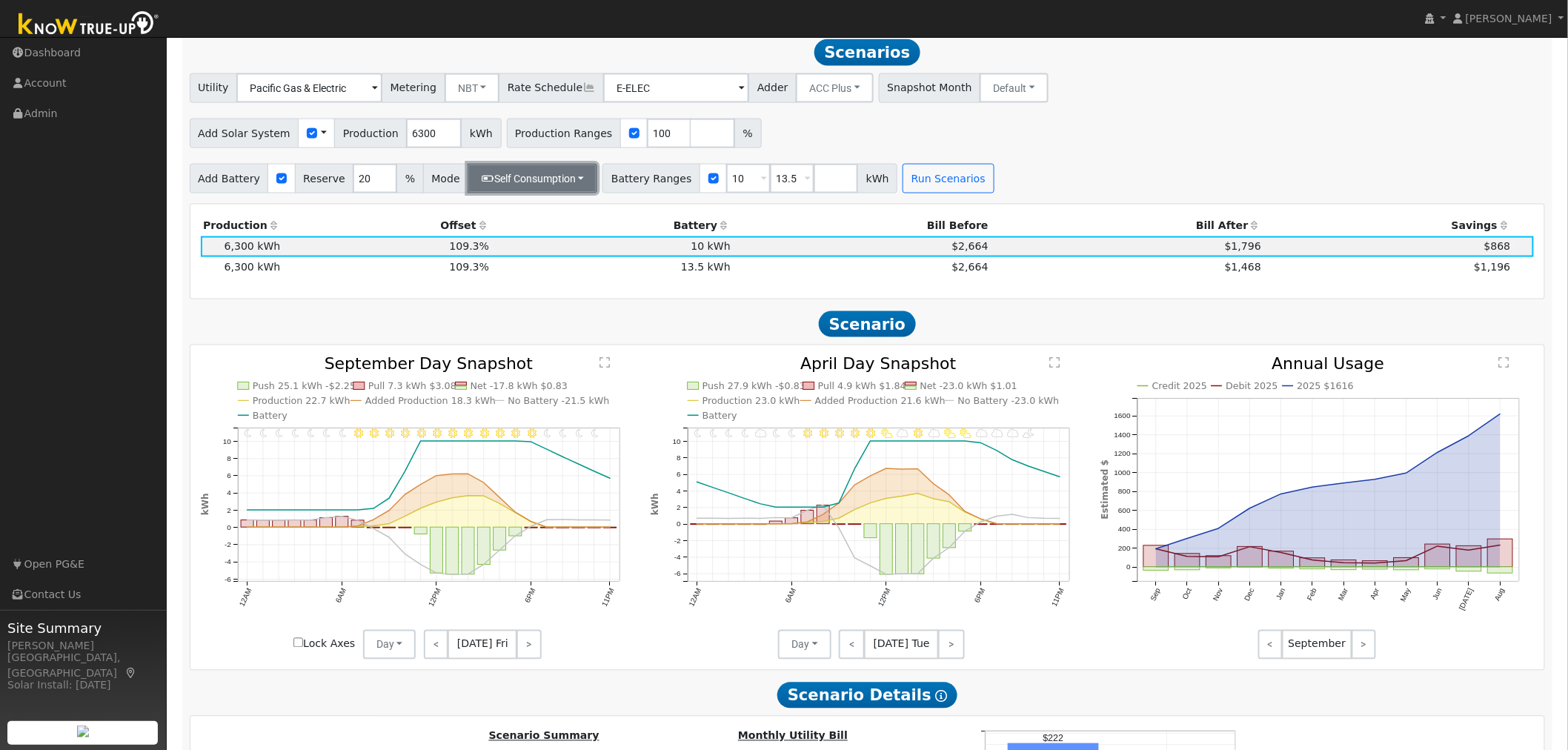
click at [556, 183] on button "Self Consumption" at bounding box center [532, 179] width 130 height 30
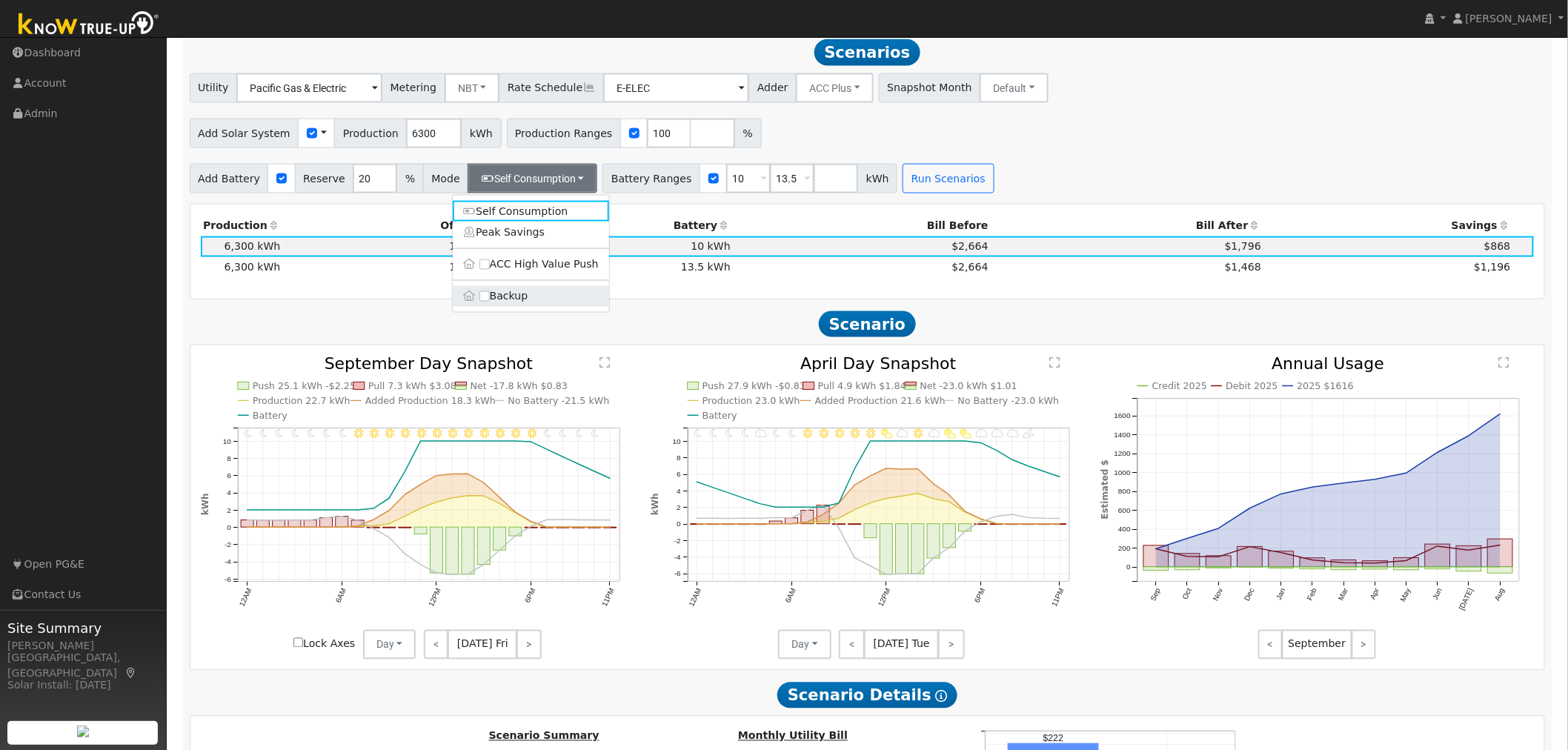
click at [506, 307] on label "Backup" at bounding box center [531, 296] width 156 height 21
click at [490, 301] on input "Backup" at bounding box center [484, 297] width 11 height 11
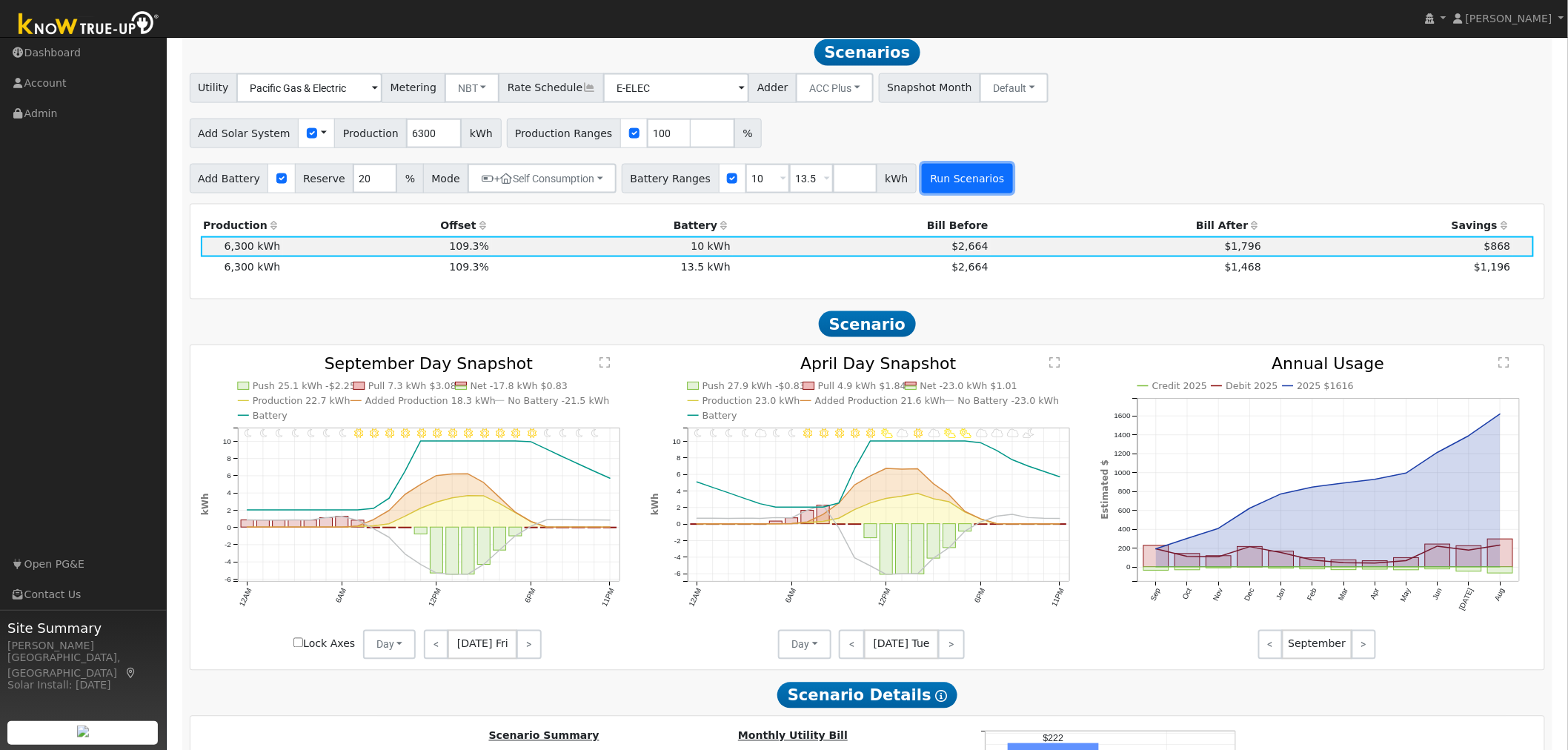
click at [922, 184] on button "Run Scenarios" at bounding box center [968, 179] width 91 height 30
click at [382, 92] on input "E-ELEC" at bounding box center [309, 88] width 146 height 30
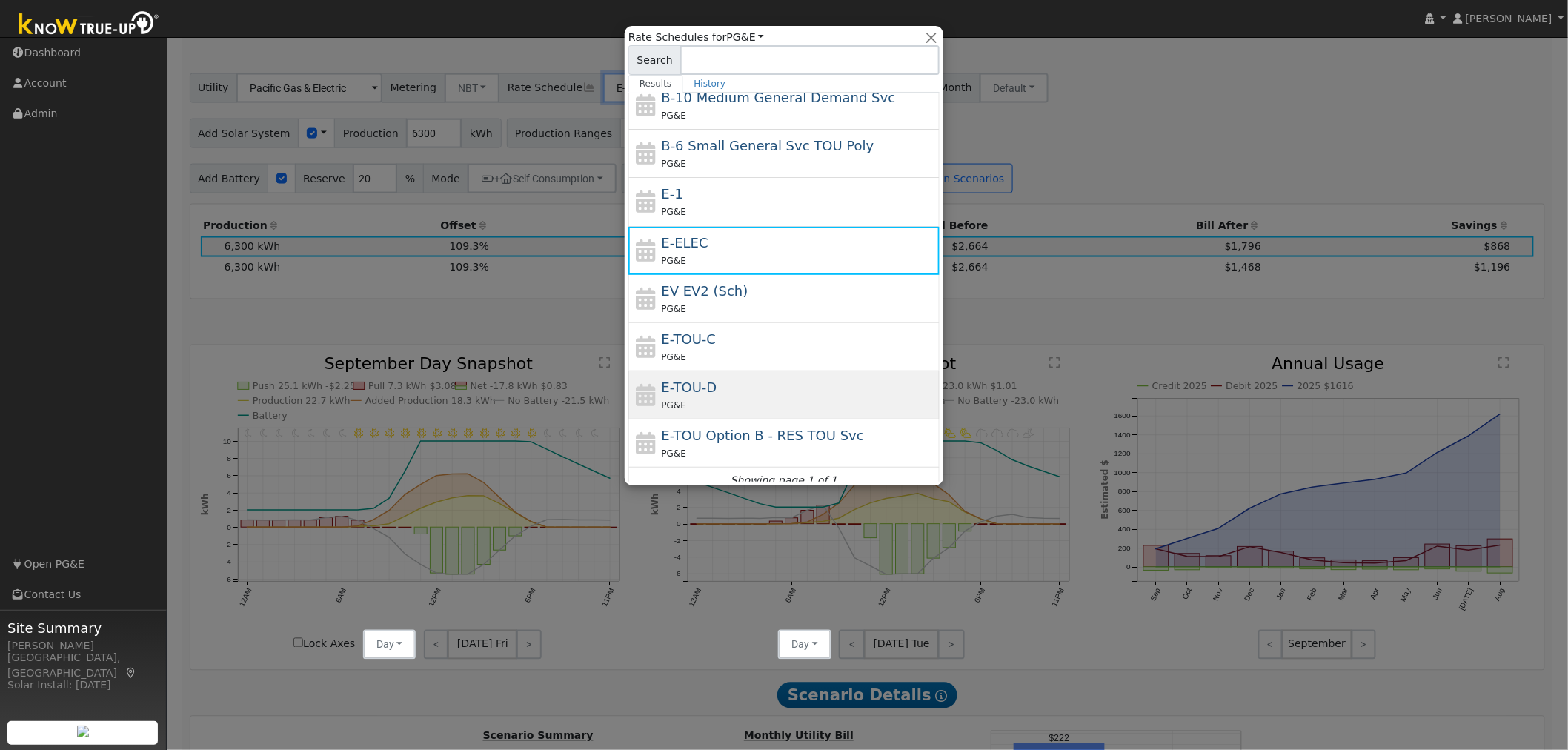
scroll to position [164, 0]
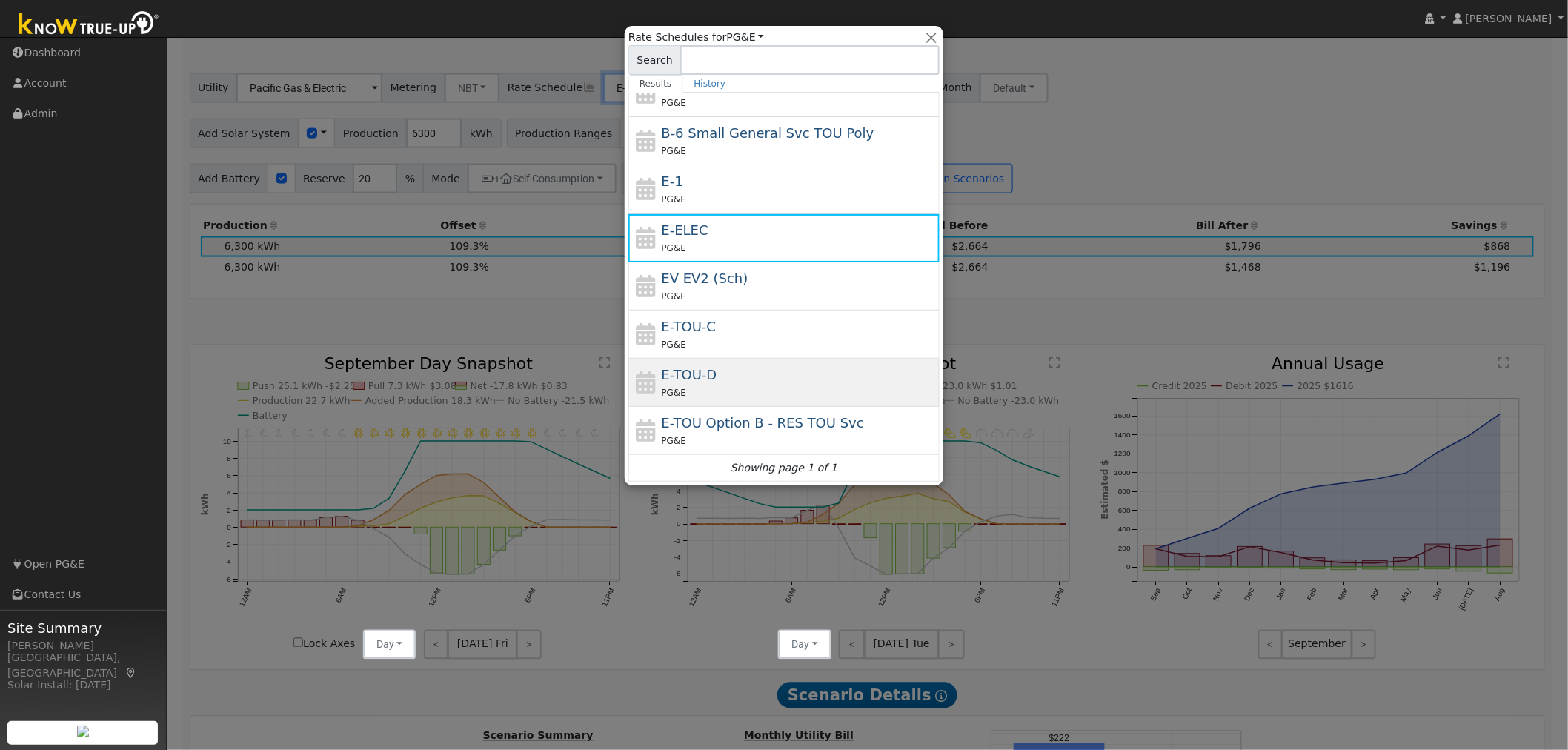
click at [691, 373] on span "E-TOU-D" at bounding box center [690, 374] width 56 height 15
type input "E-TOU-D"
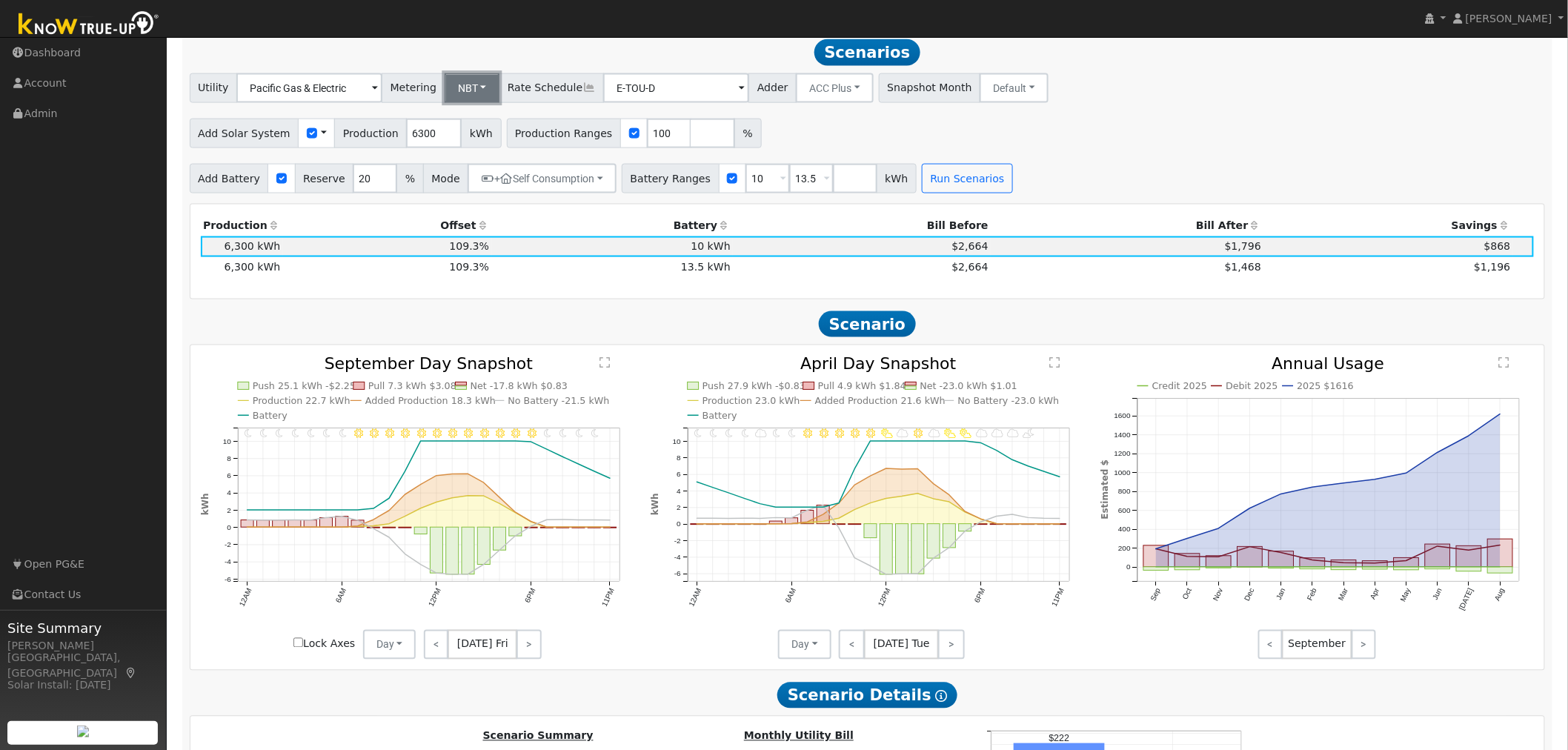
click at [454, 84] on button "NBT" at bounding box center [473, 88] width 56 height 30
click at [460, 130] on link "NEM" at bounding box center [482, 120] width 103 height 21
click at [939, 194] on button "Run Scenarios" at bounding box center [968, 179] width 91 height 30
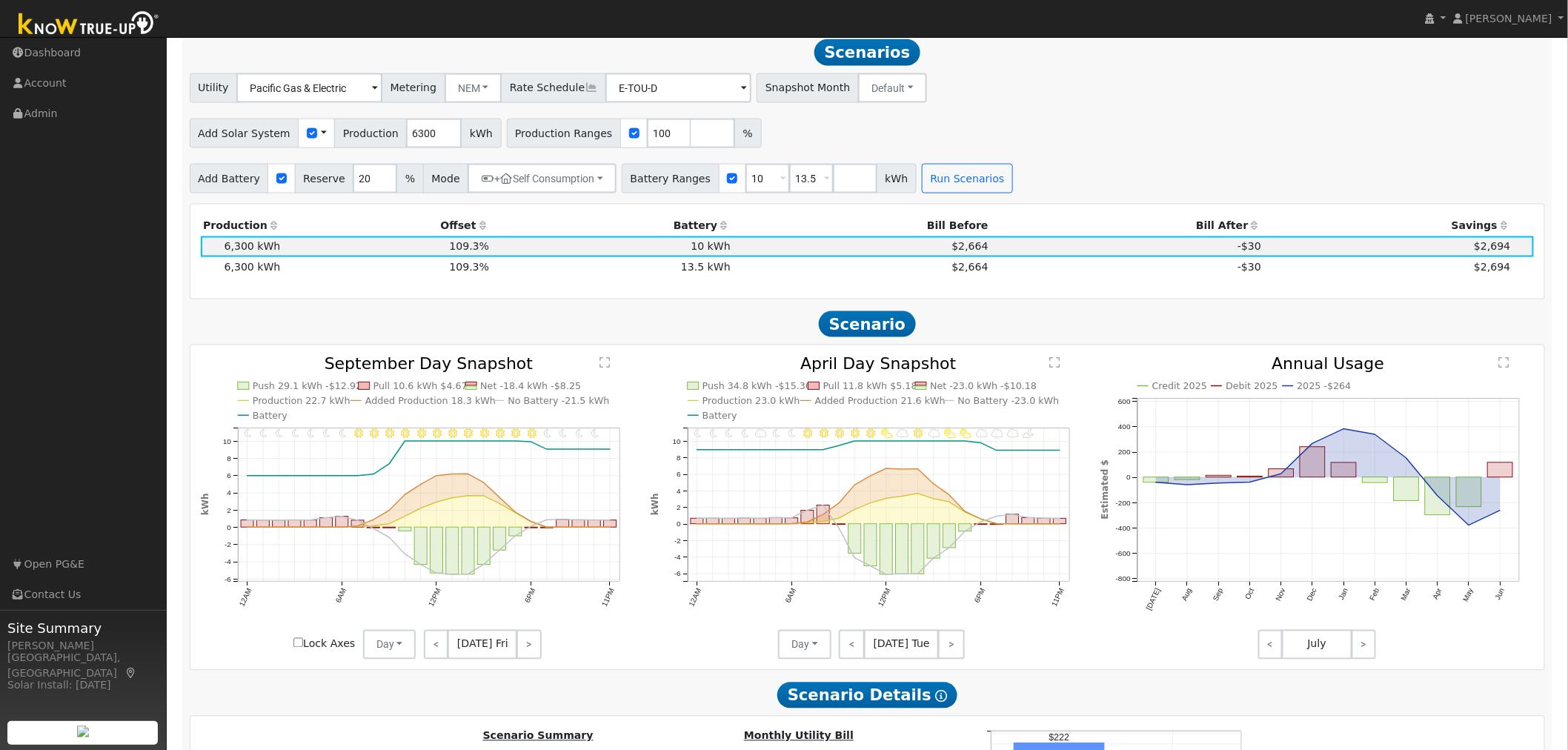
scroll to position [753, 0]
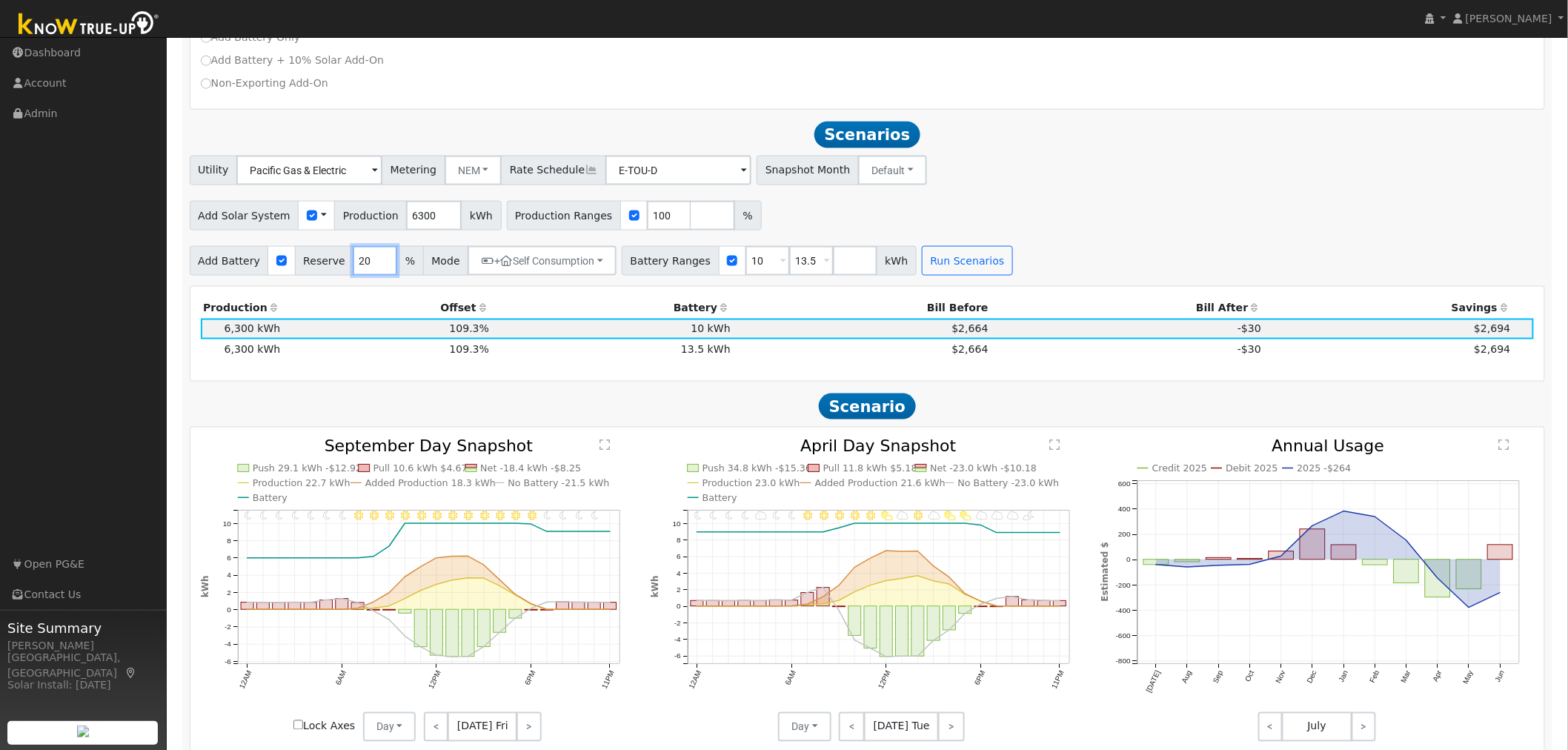
click at [360, 272] on input "20" at bounding box center [375, 260] width 45 height 30
type input "10"
click at [563, 266] on button "+ Self Consumption" at bounding box center [542, 260] width 149 height 30
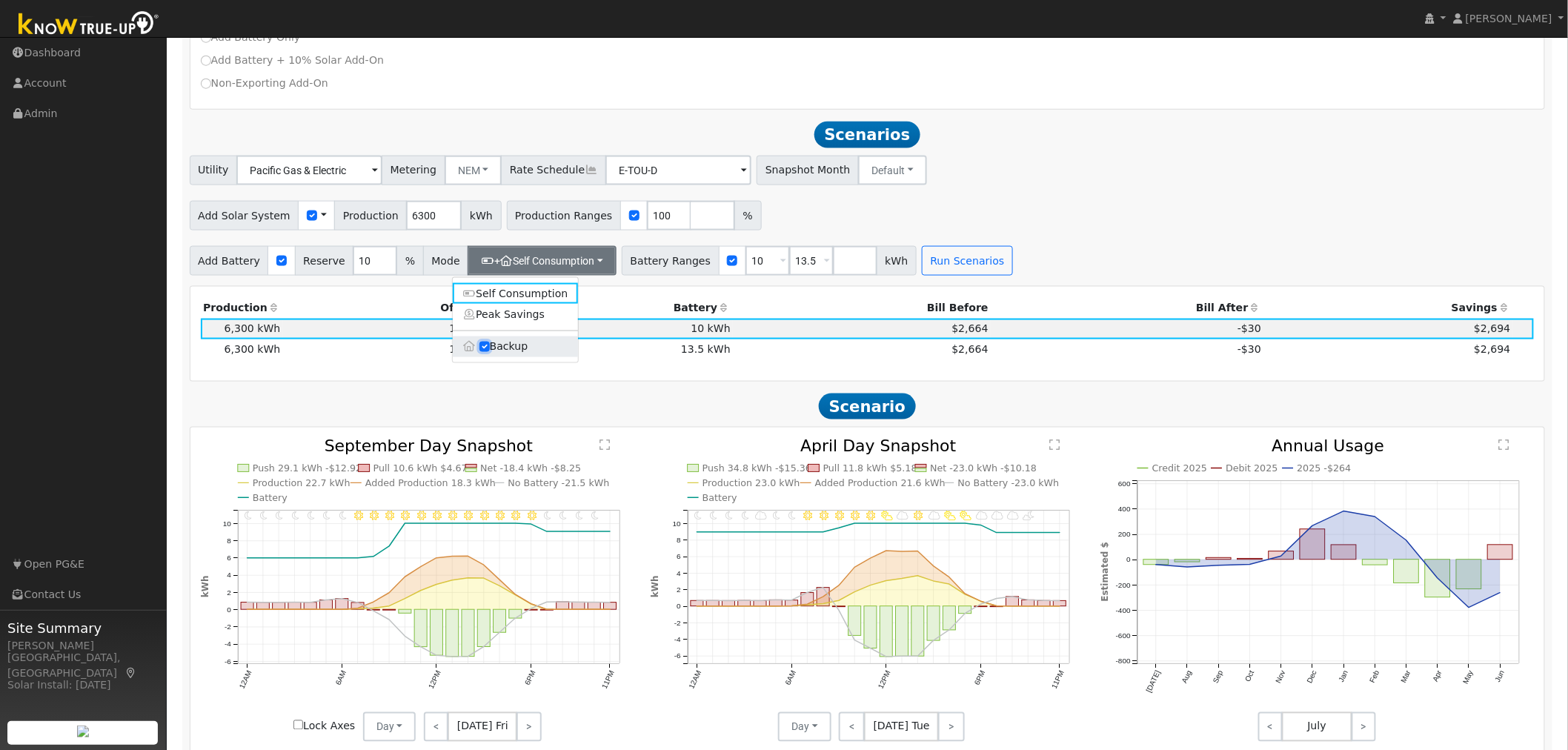
click at [483, 352] on input "Backup" at bounding box center [484, 347] width 11 height 11
checkbox input "false"
click at [382, 275] on input "20" at bounding box center [375, 260] width 45 height 30
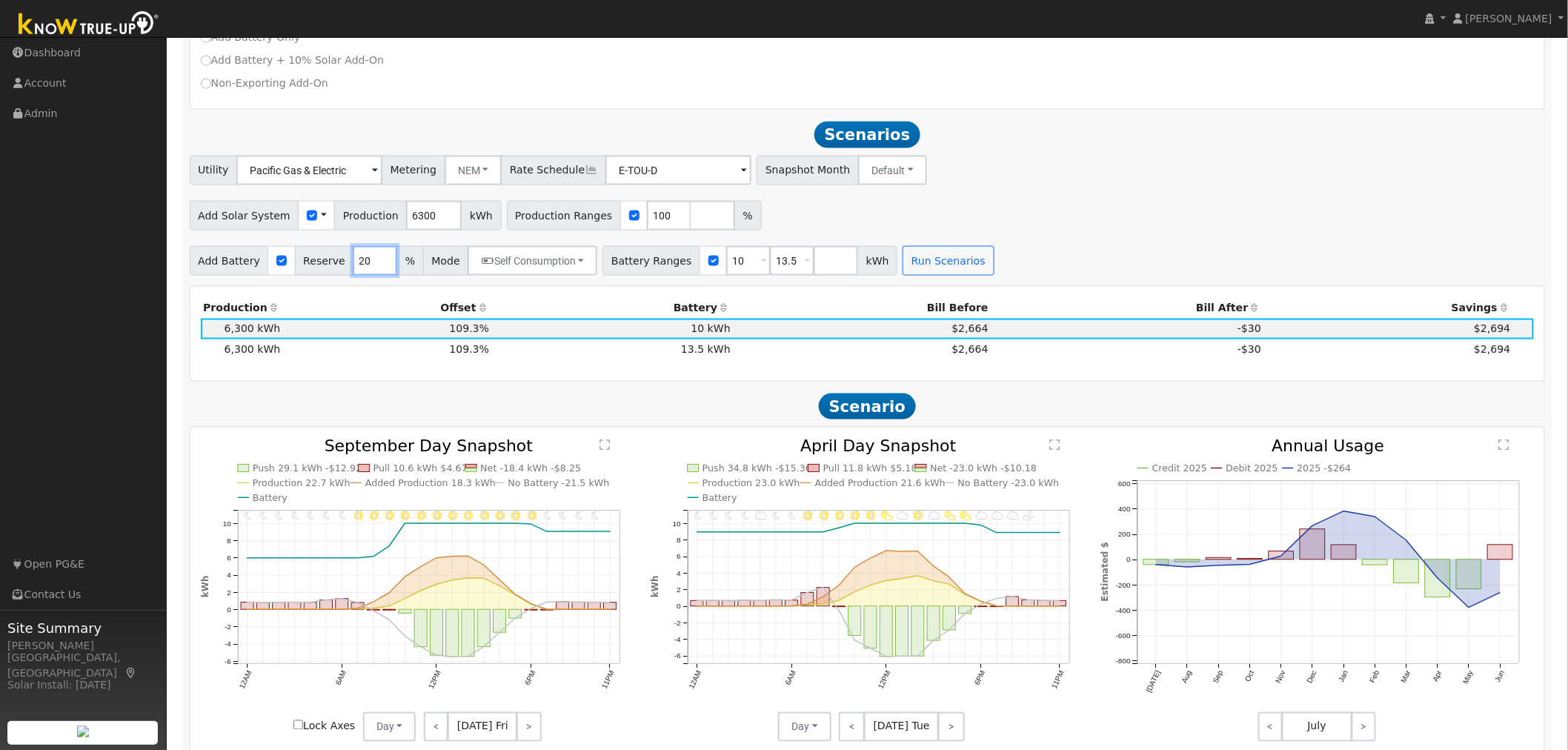
click at [379, 273] on input "20" at bounding box center [375, 260] width 45 height 30
type input "10"
click at [556, 293] on div "Production Offset Battery Reserve Mode ACC Push Incentive Bill Before Bill Afte…" at bounding box center [867, 334] width 1355 height 94
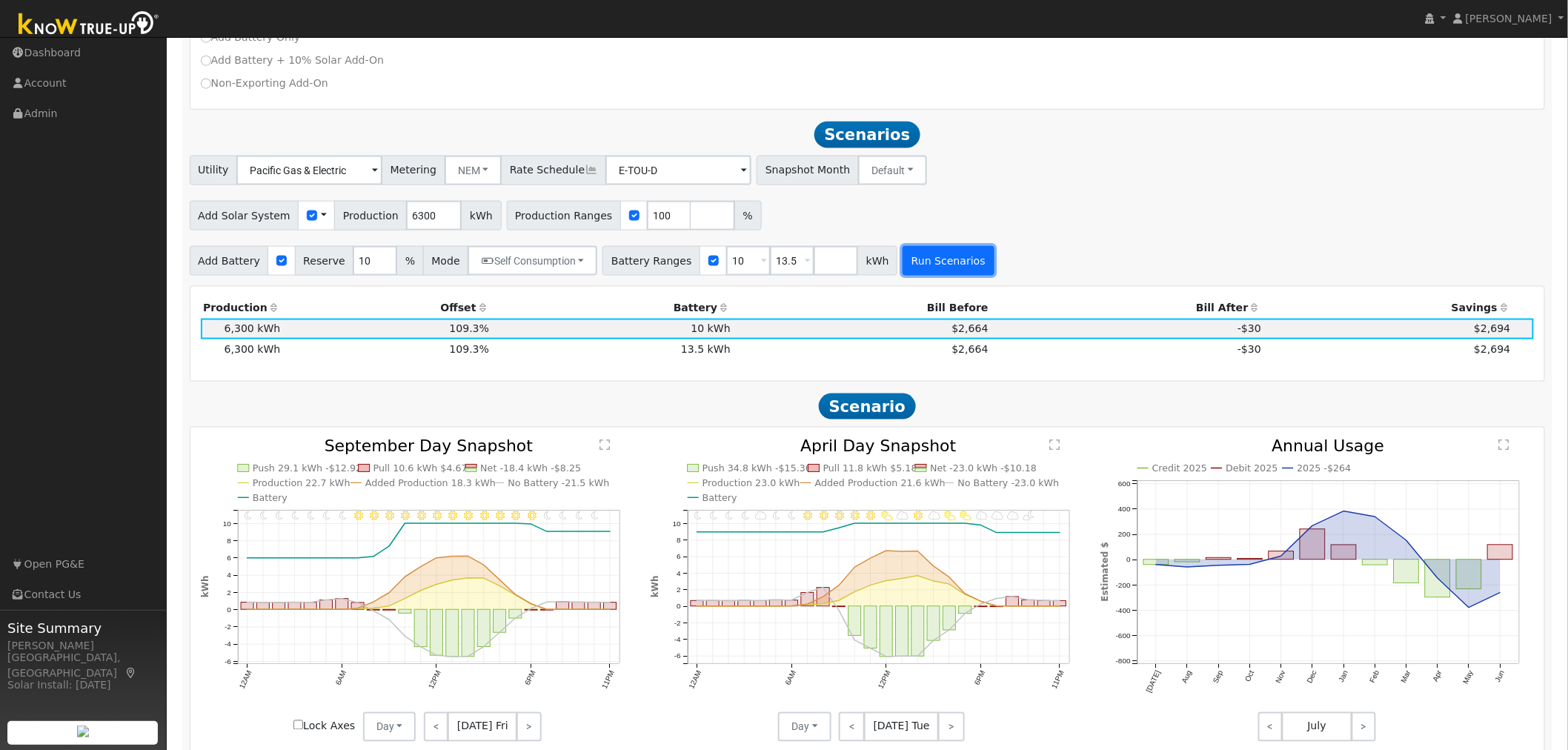
click at [925, 254] on button "Run Scenarios" at bounding box center [948, 260] width 91 height 30
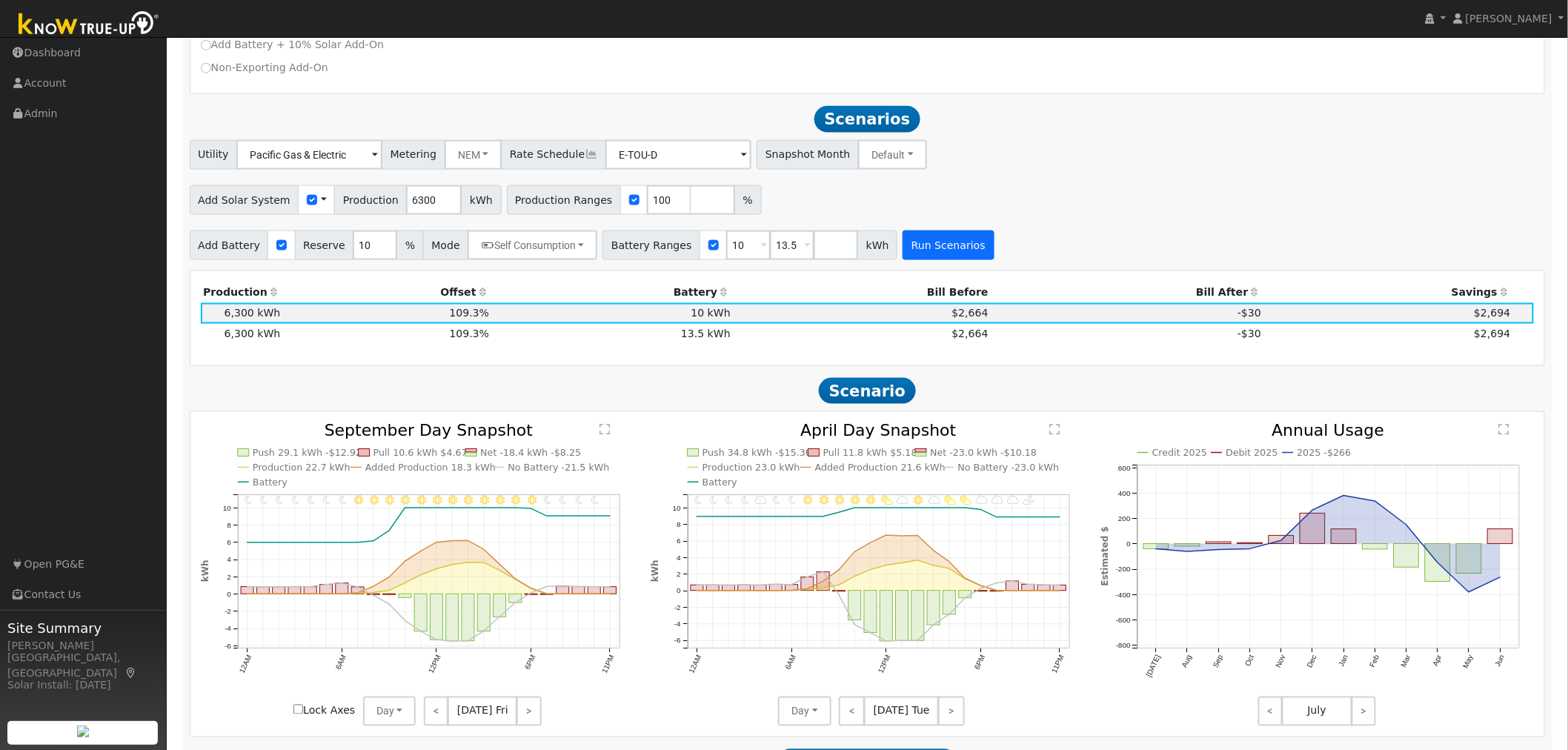
scroll to position [506, 0]
